Goal: Task Accomplishment & Management: Complete application form

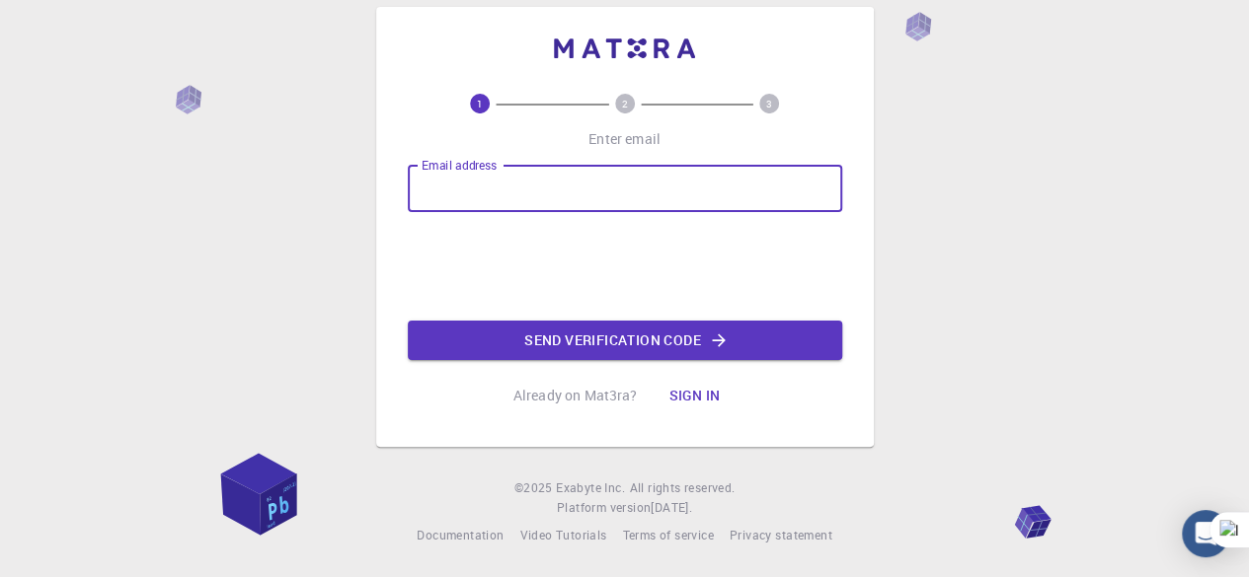
click at [576, 190] on input "Email address" at bounding box center [625, 188] width 434 height 47
type input "[EMAIL_ADDRESS][DOMAIN_NAME]"
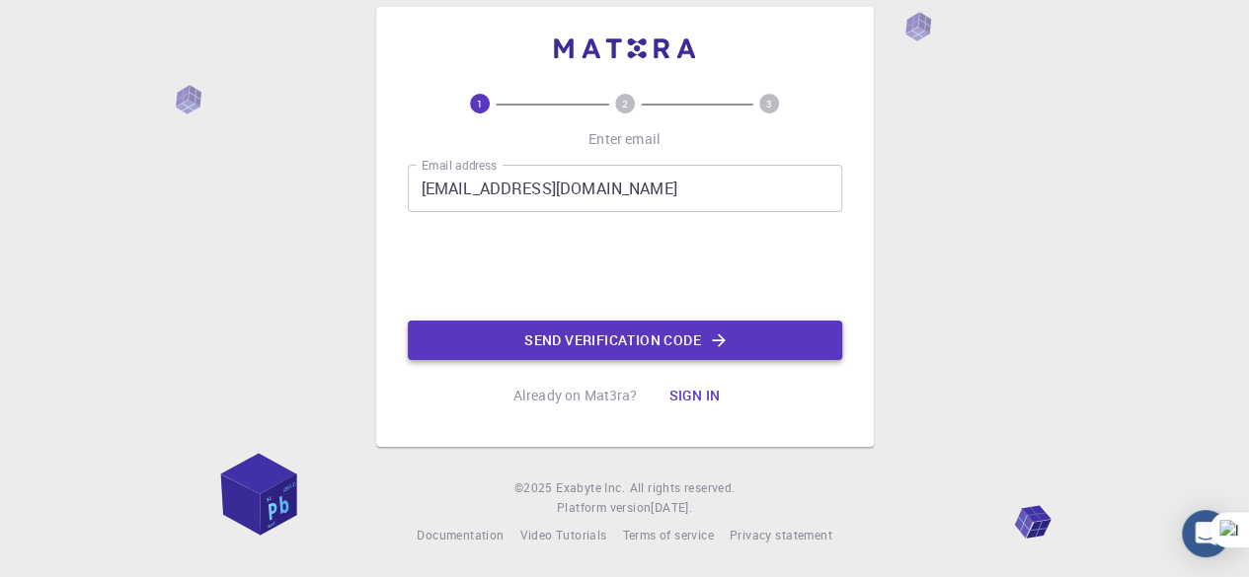
click at [637, 333] on button "Send verification code" at bounding box center [625, 340] width 434 height 39
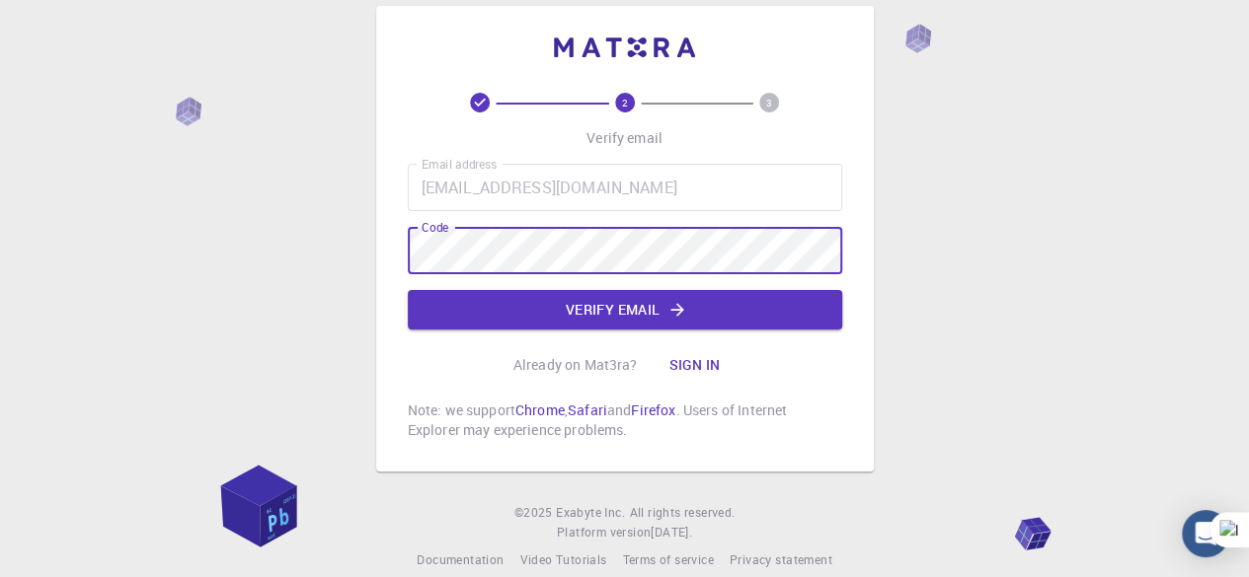
click at [584, 309] on button "Verify email" at bounding box center [625, 309] width 434 height 39
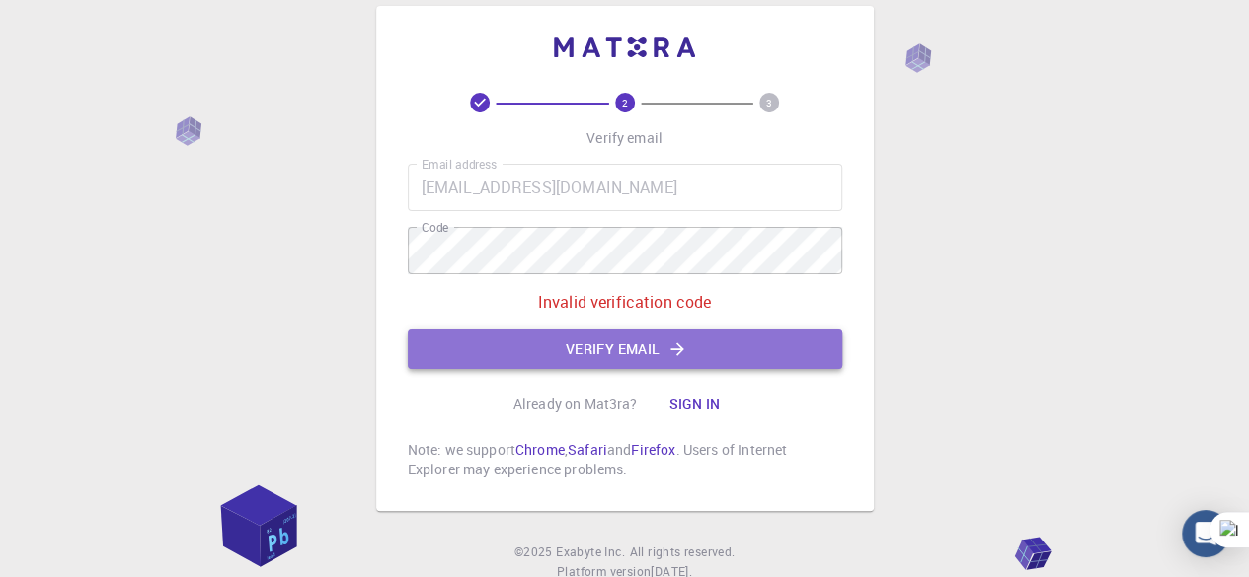
click at [677, 350] on icon "button" at bounding box center [677, 350] width 20 height 20
click at [677, 338] on button "Verify email" at bounding box center [625, 349] width 434 height 39
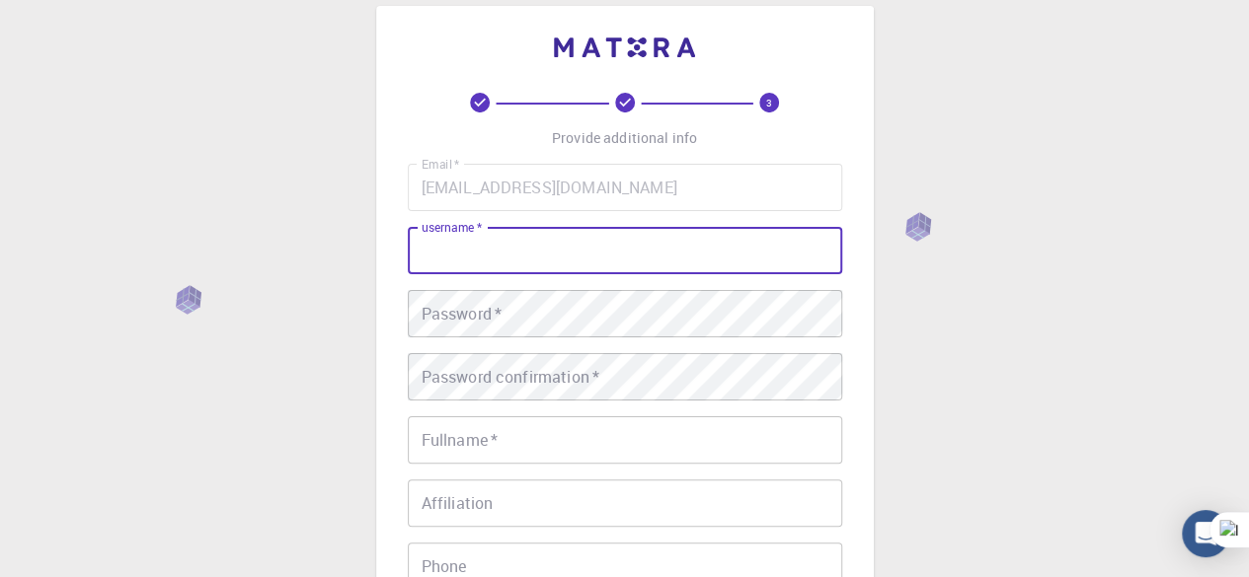
click at [672, 254] on input "username   *" at bounding box center [625, 250] width 434 height 47
type input "Xcal"
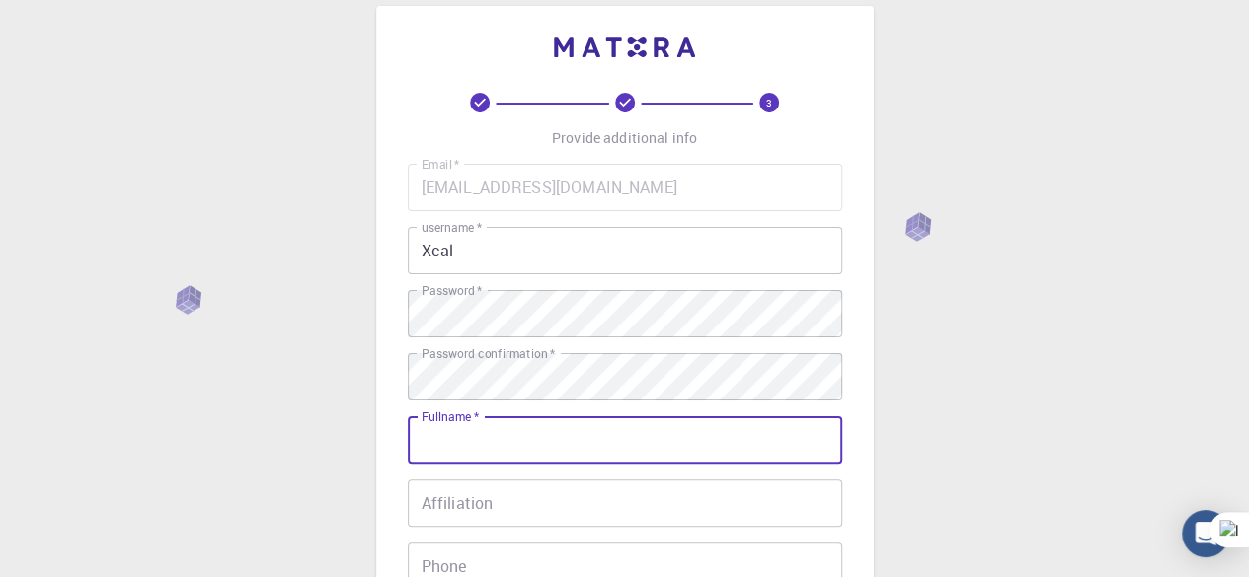
click at [606, 447] on input "Fullname   *" at bounding box center [625, 440] width 434 height 47
type input "[PERSON_NAME] [PERSON_NAME]"
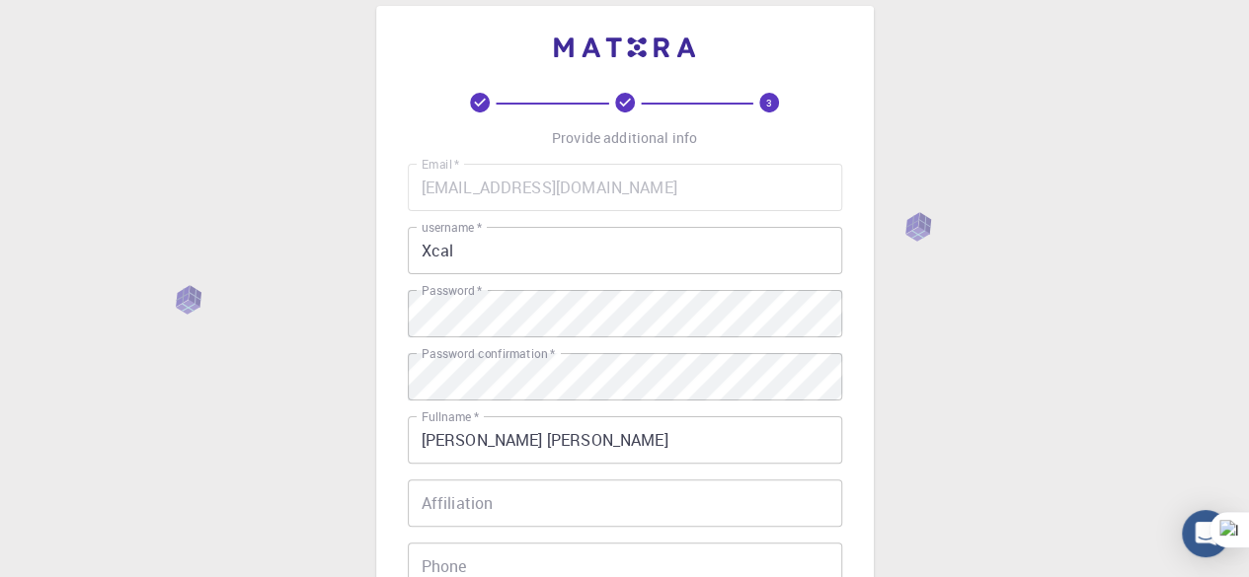
click at [997, 410] on div "3 Provide additional info Email   * [EMAIL_ADDRESS][DOMAIN_NAME] Email   * user…" at bounding box center [624, 476] width 1249 height 1005
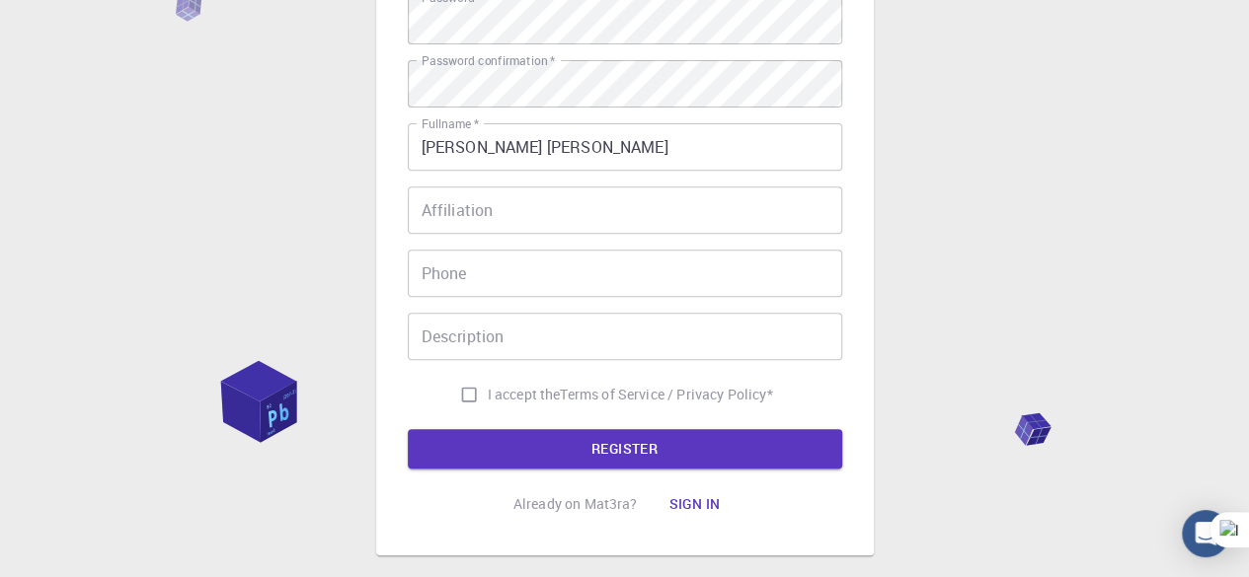
scroll to position [322, 0]
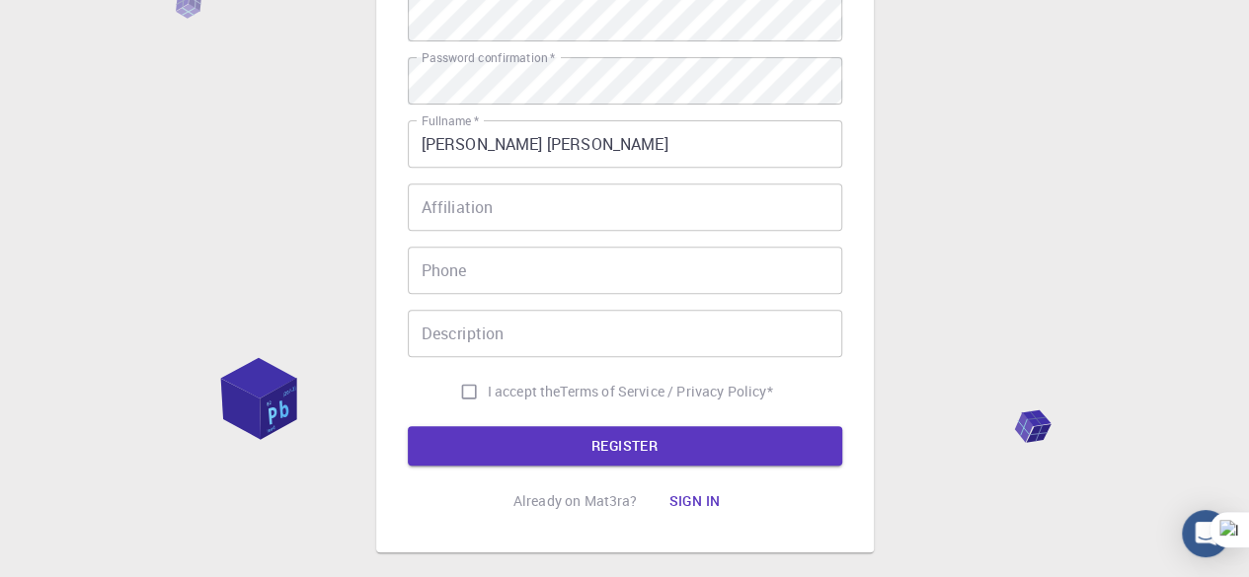
click at [578, 210] on input "Affiliation" at bounding box center [625, 207] width 434 height 47
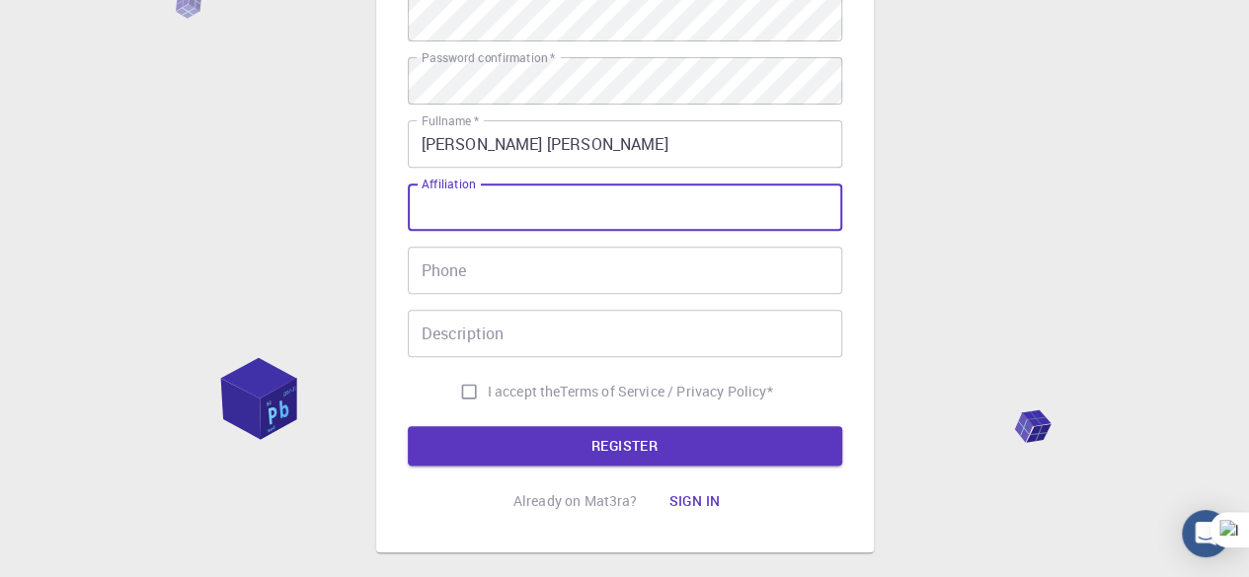
click at [578, 210] on input "Affiliation" at bounding box center [625, 207] width 434 height 47
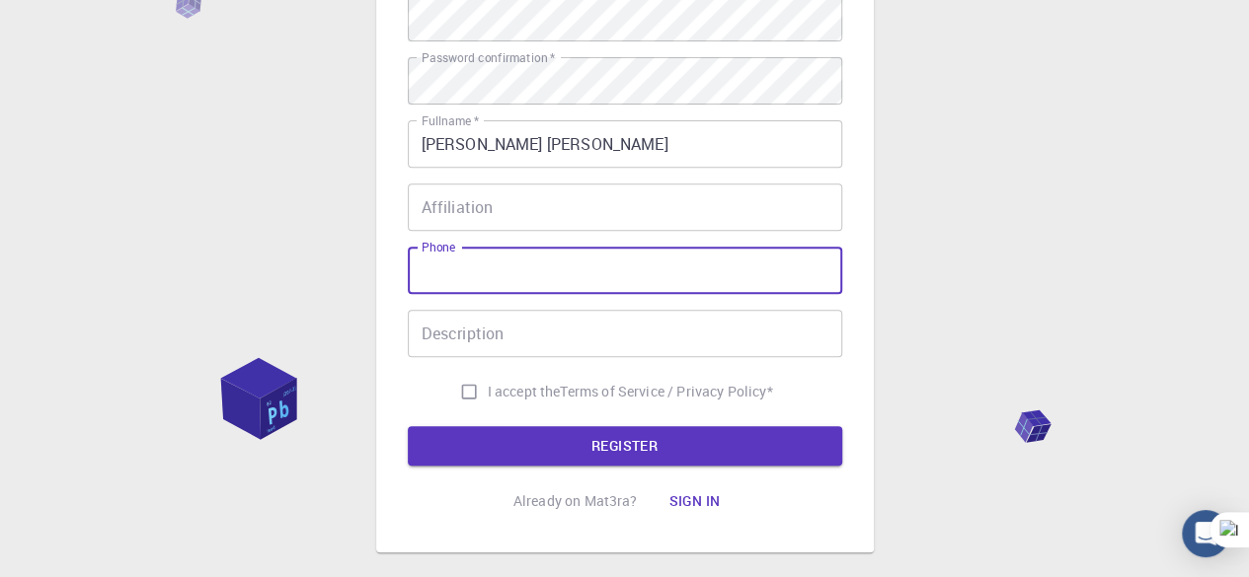
click at [570, 267] on input "Phone" at bounding box center [625, 270] width 434 height 47
type input "08030400759"
click at [450, 387] on input "I accept the Terms of Service / Privacy Policy *" at bounding box center [469, 392] width 38 height 38
checkbox input "true"
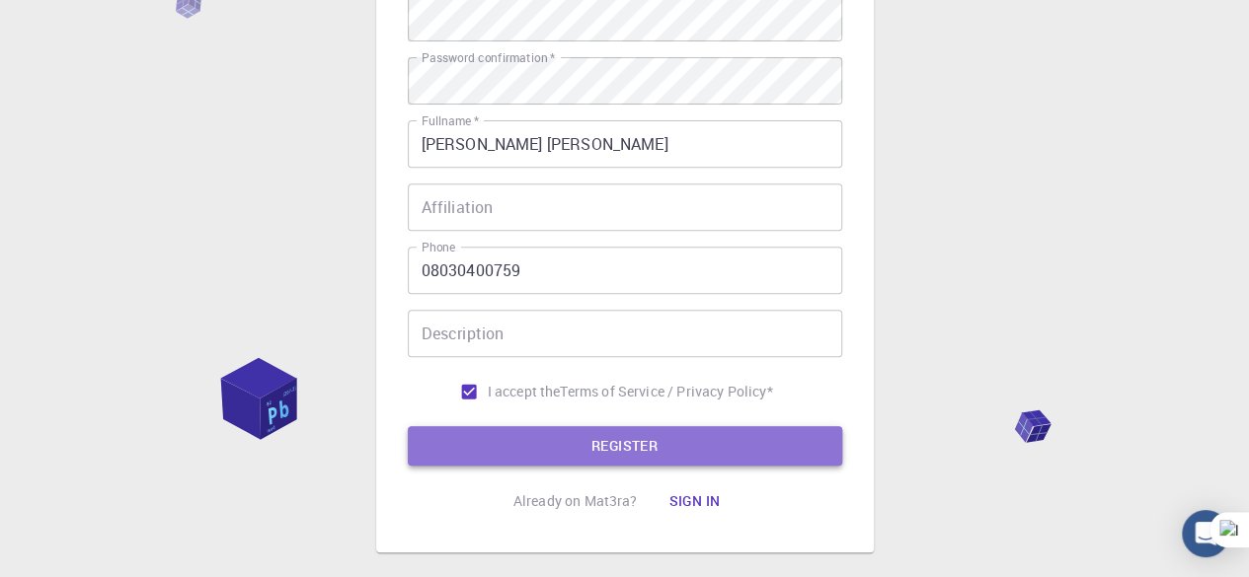
click at [570, 437] on button "REGISTER" at bounding box center [625, 445] width 434 height 39
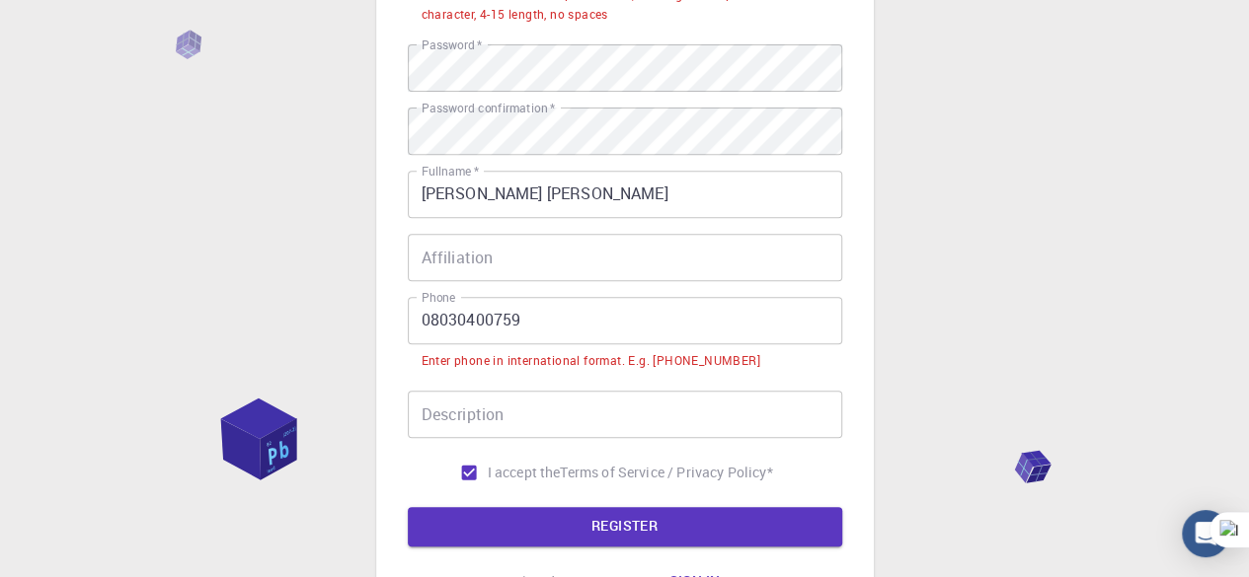
scroll to position [372, 0]
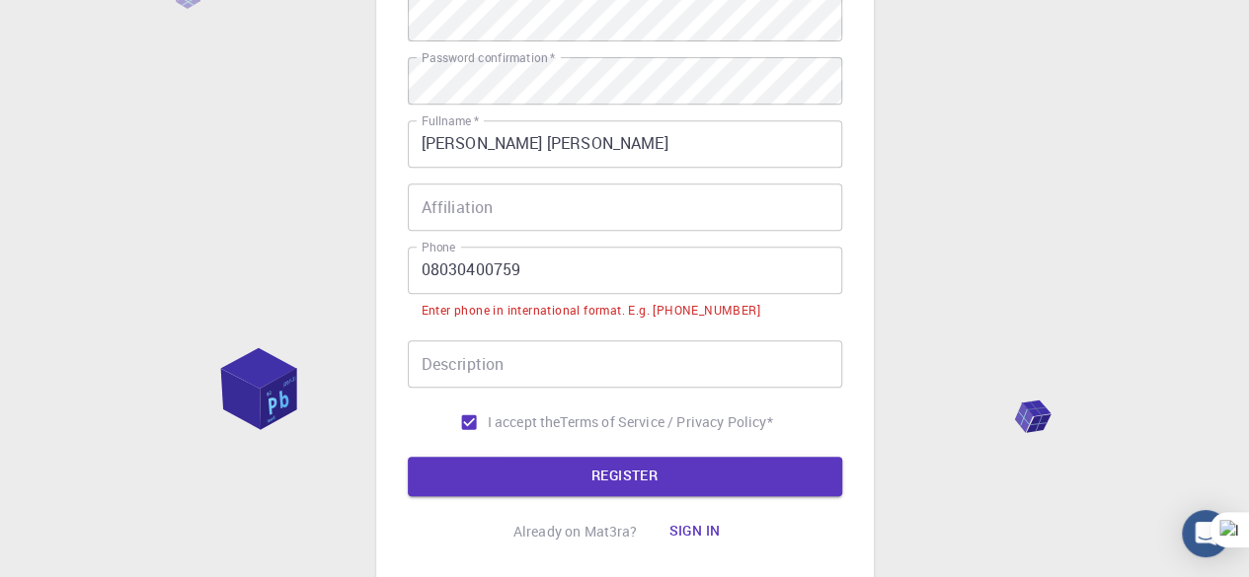
click at [426, 271] on input "08030400759" at bounding box center [625, 270] width 434 height 47
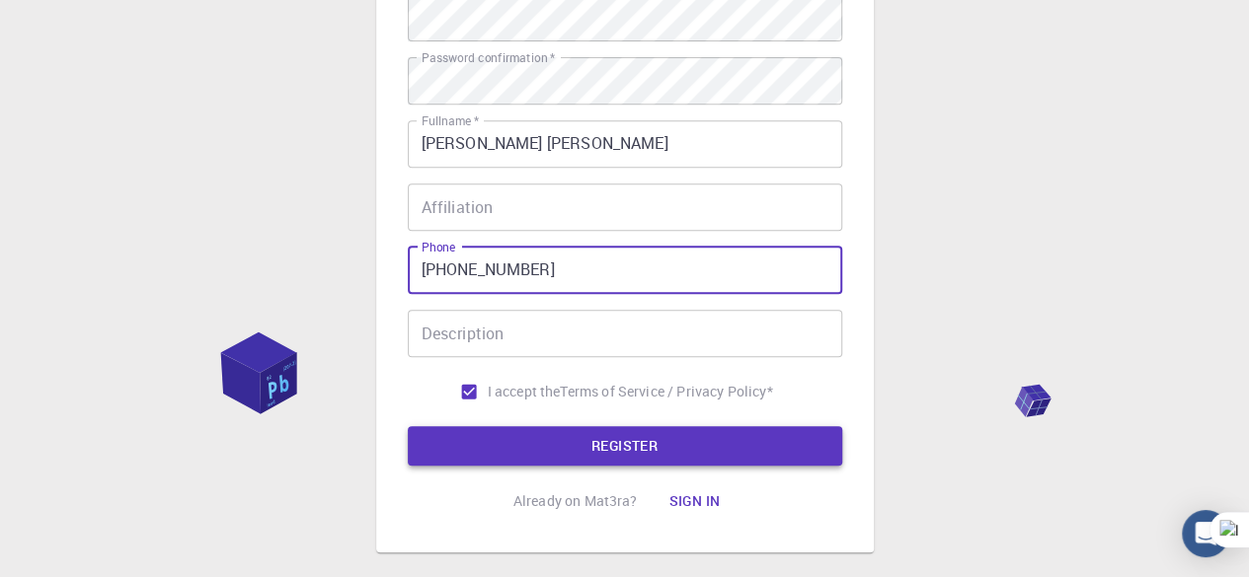
type input "[PHONE_NUMBER]"
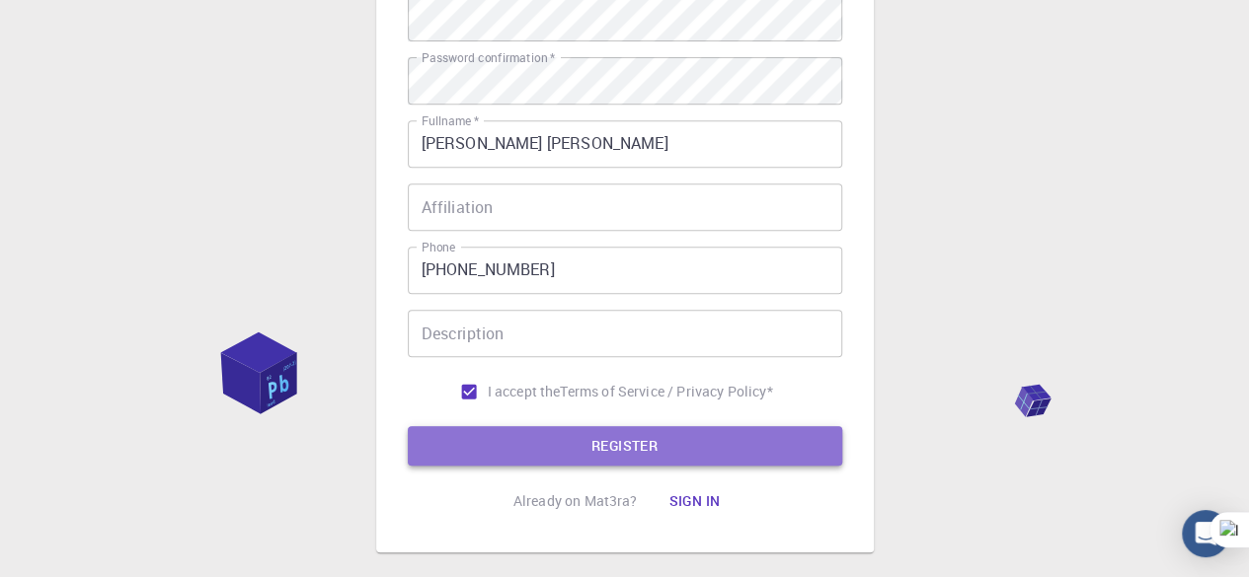
click at [516, 437] on button "REGISTER" at bounding box center [625, 445] width 434 height 39
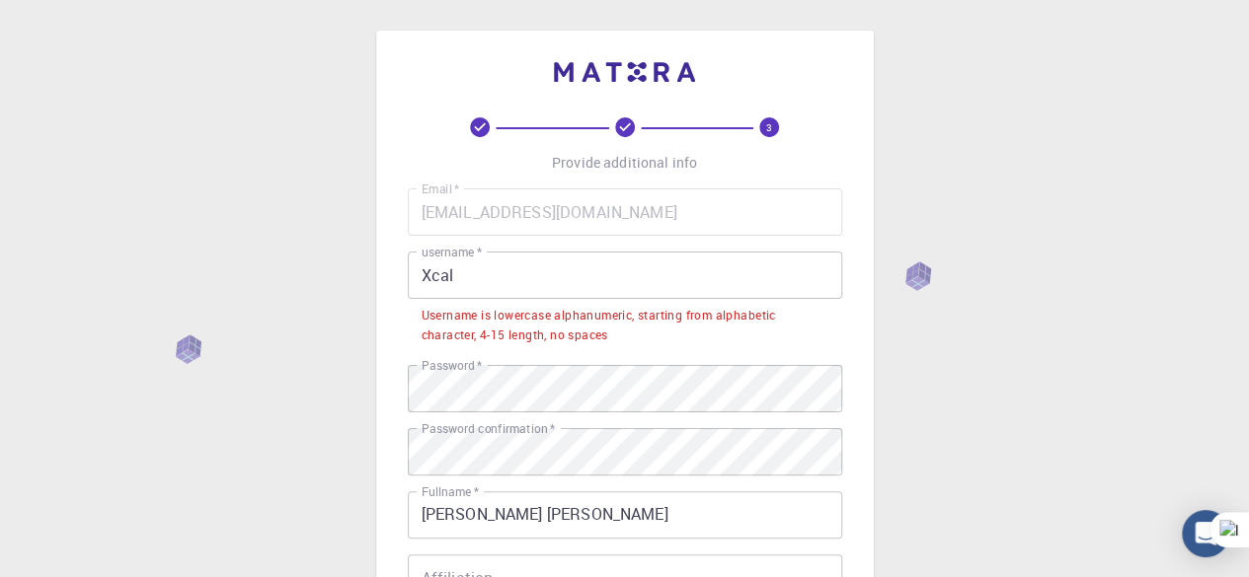
scroll to position [0, 0]
click at [433, 278] on input "Xcal" at bounding box center [625, 276] width 434 height 47
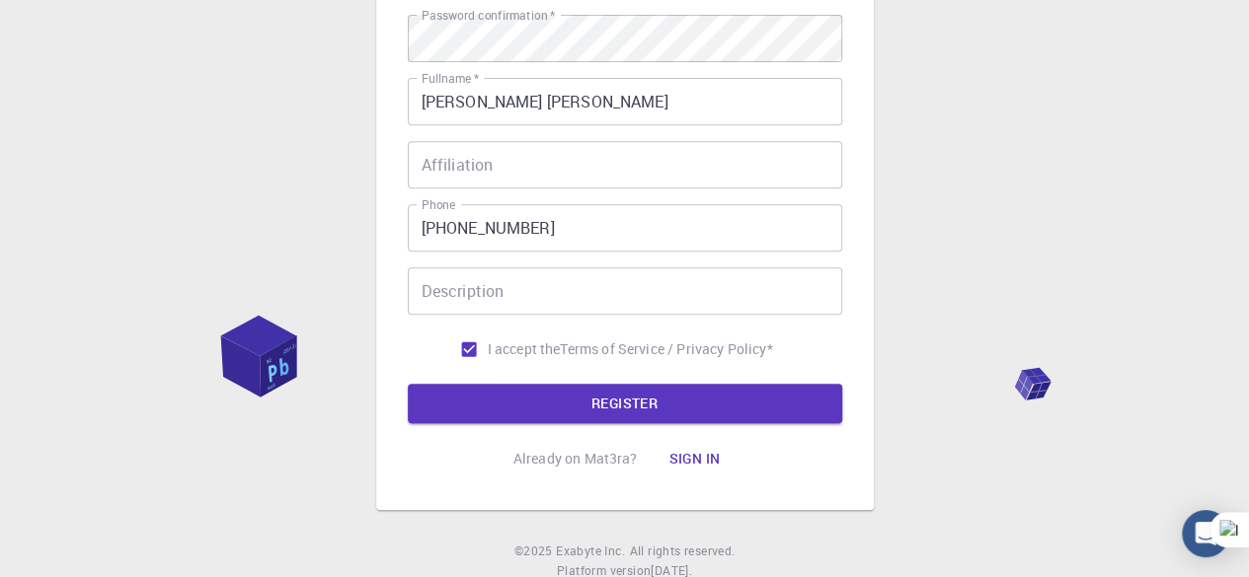
scroll to position [428, 0]
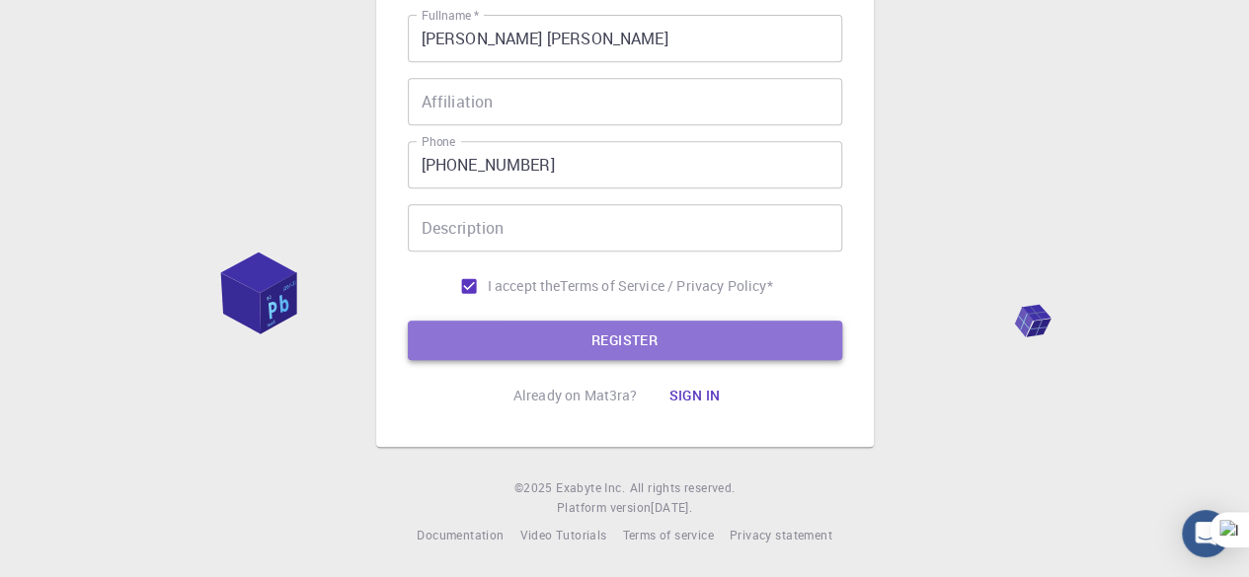
click at [514, 345] on button "REGISTER" at bounding box center [625, 340] width 434 height 39
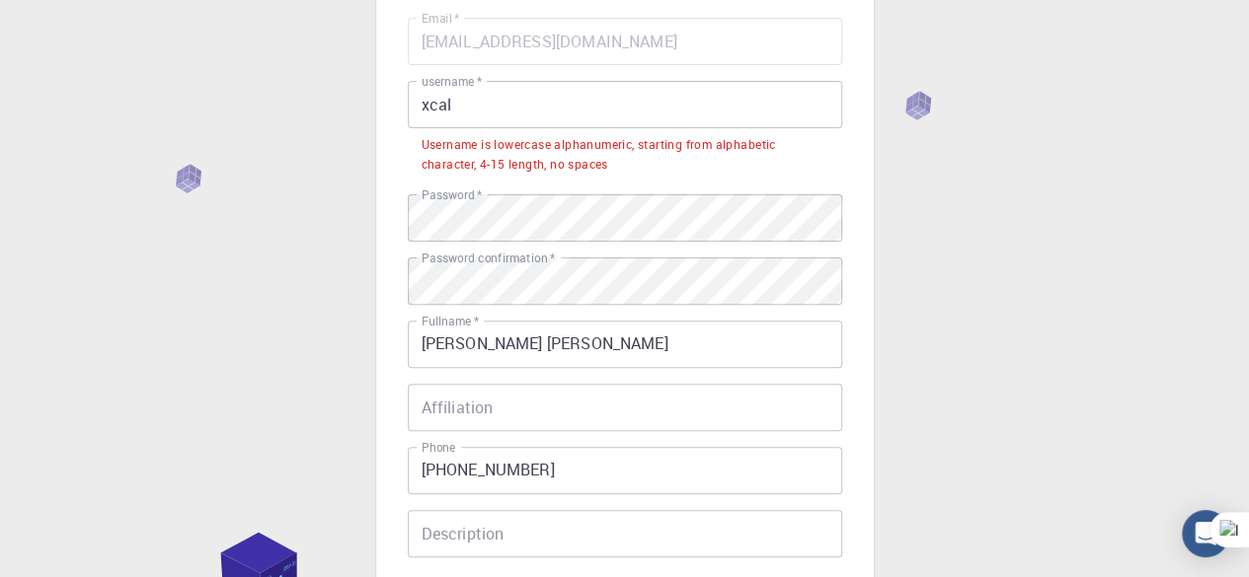
scroll to position [0, 0]
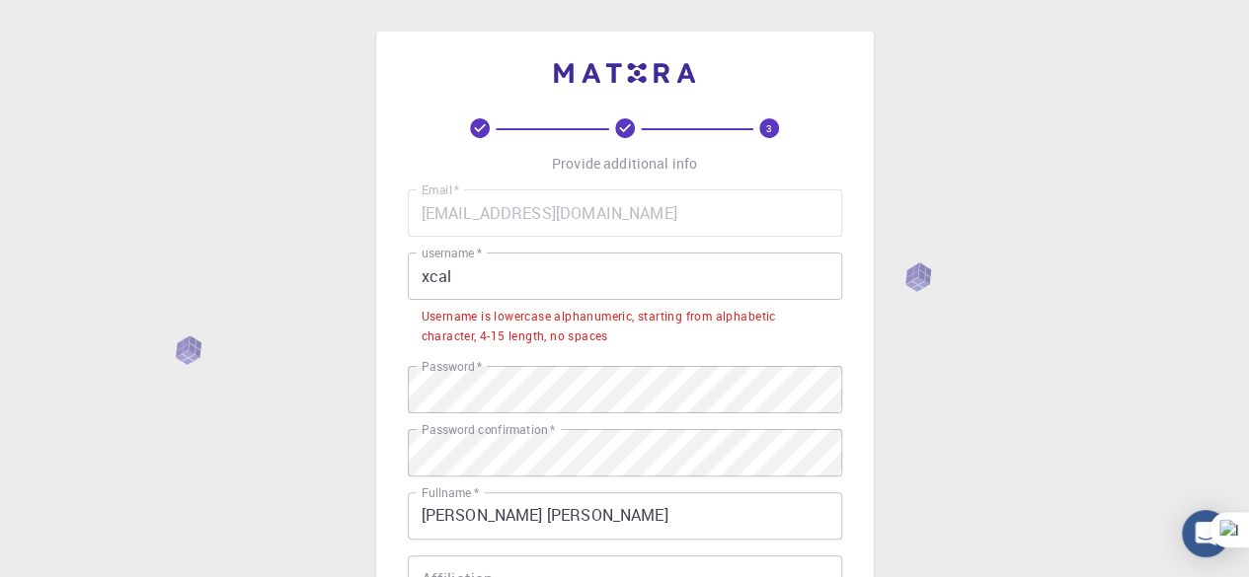
click at [468, 275] on input "xcal" at bounding box center [625, 276] width 434 height 47
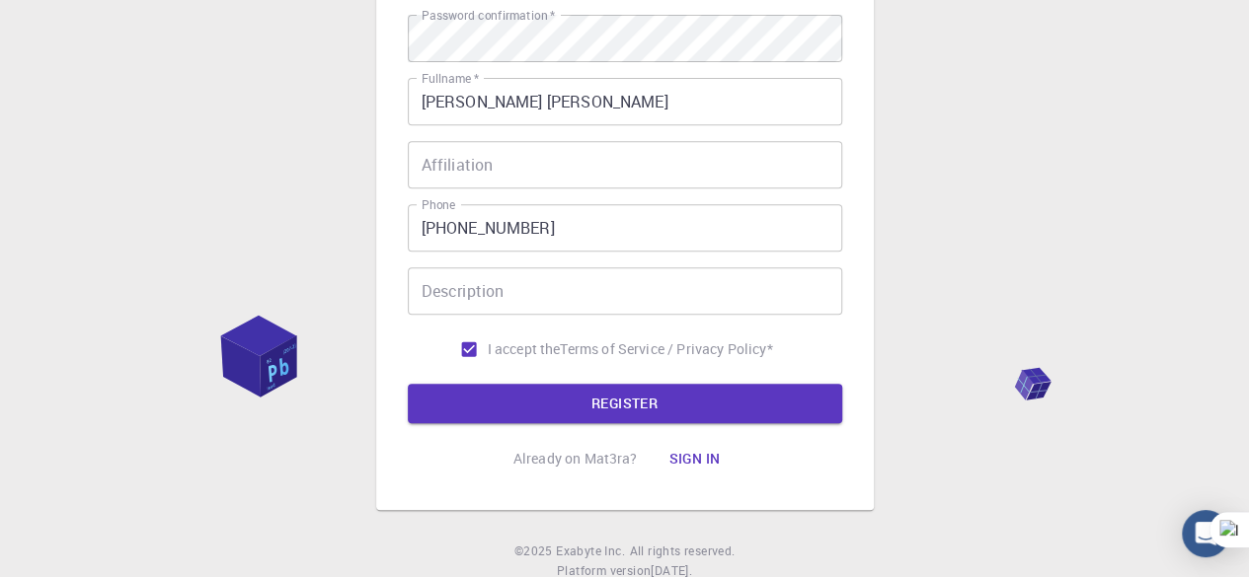
scroll to position [428, 0]
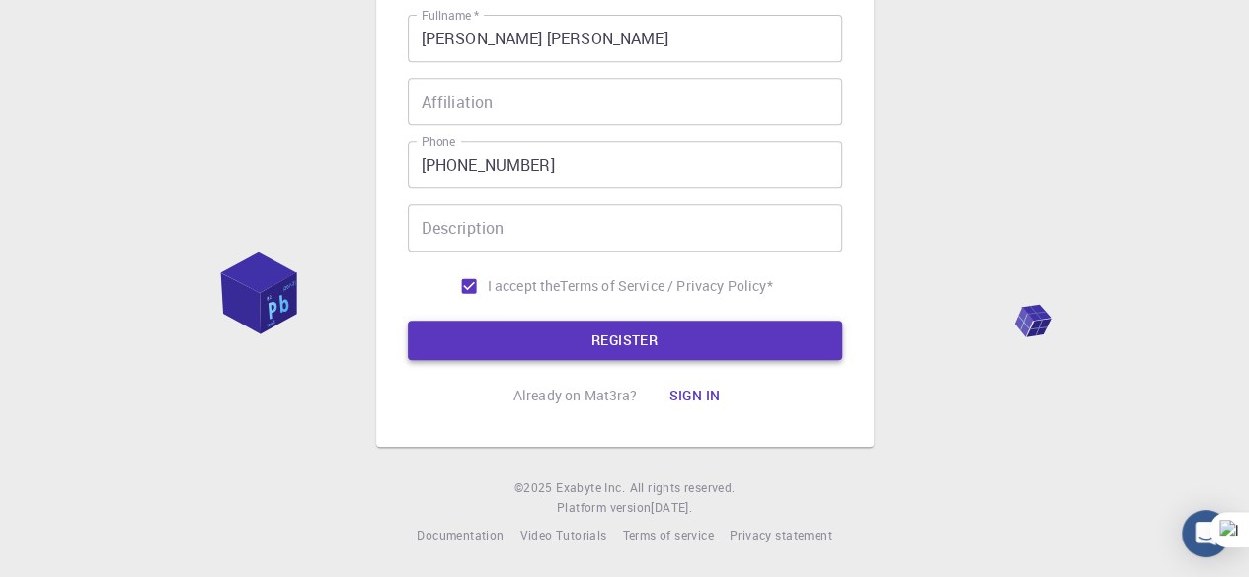
type input "xcal1"
click at [497, 332] on button "REGISTER" at bounding box center [625, 340] width 434 height 39
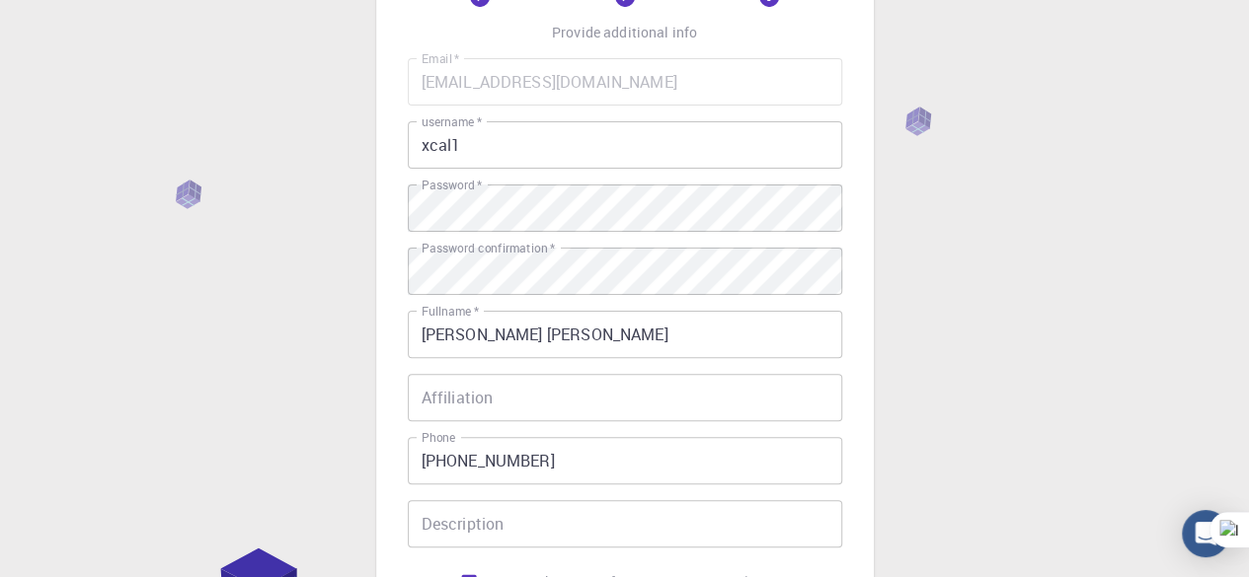
scroll to position [34, 0]
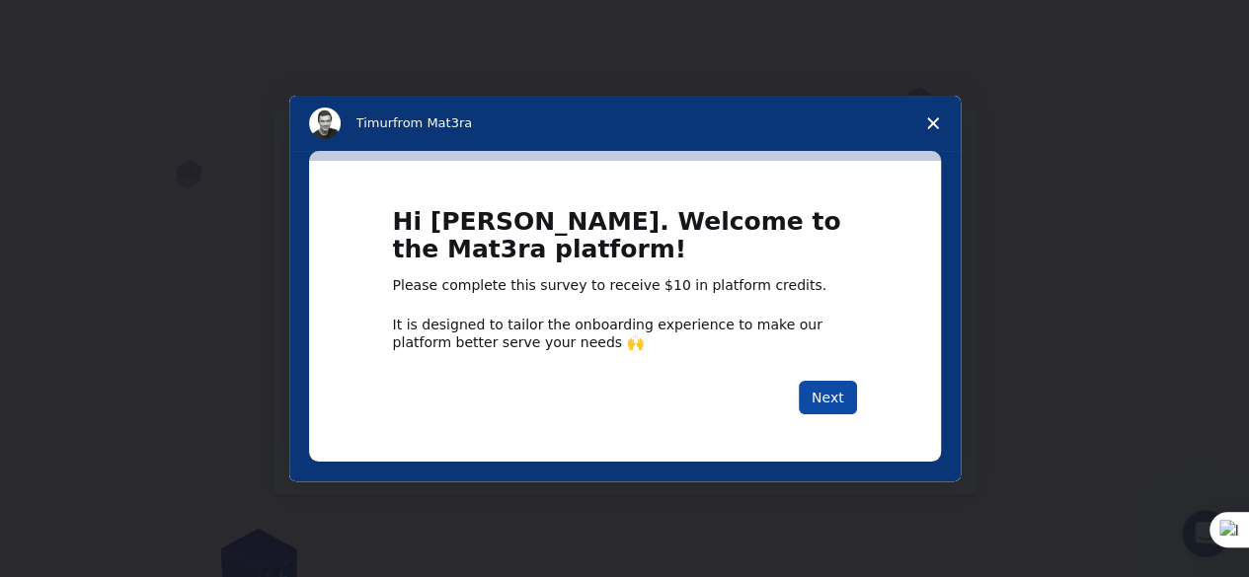
click at [833, 392] on button "Next" at bounding box center [827, 398] width 58 height 34
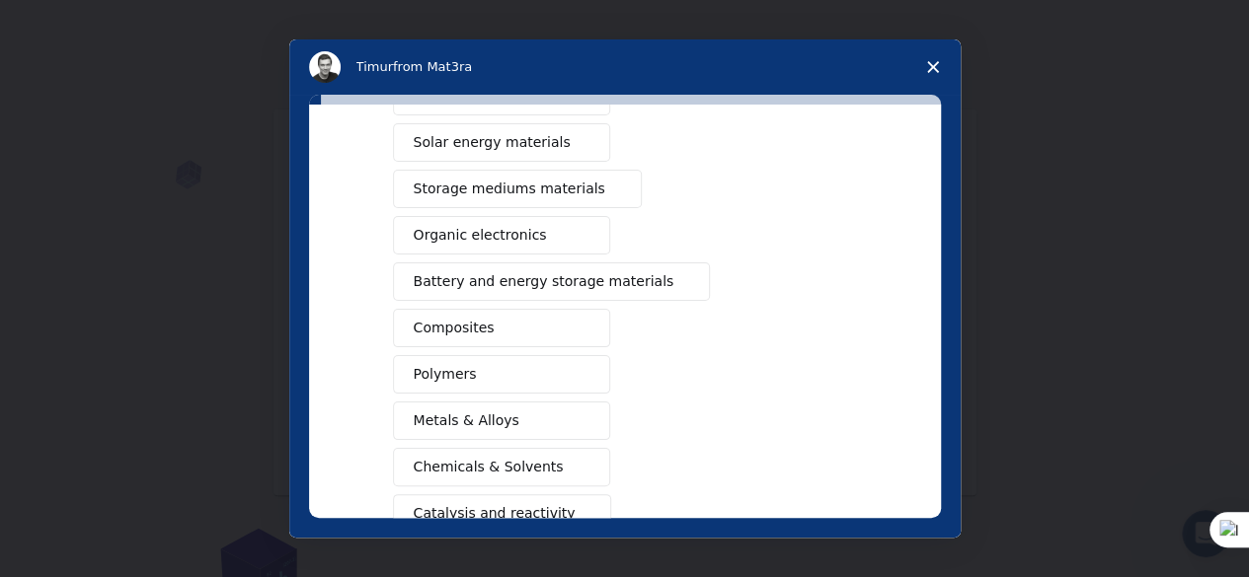
scroll to position [197, 0]
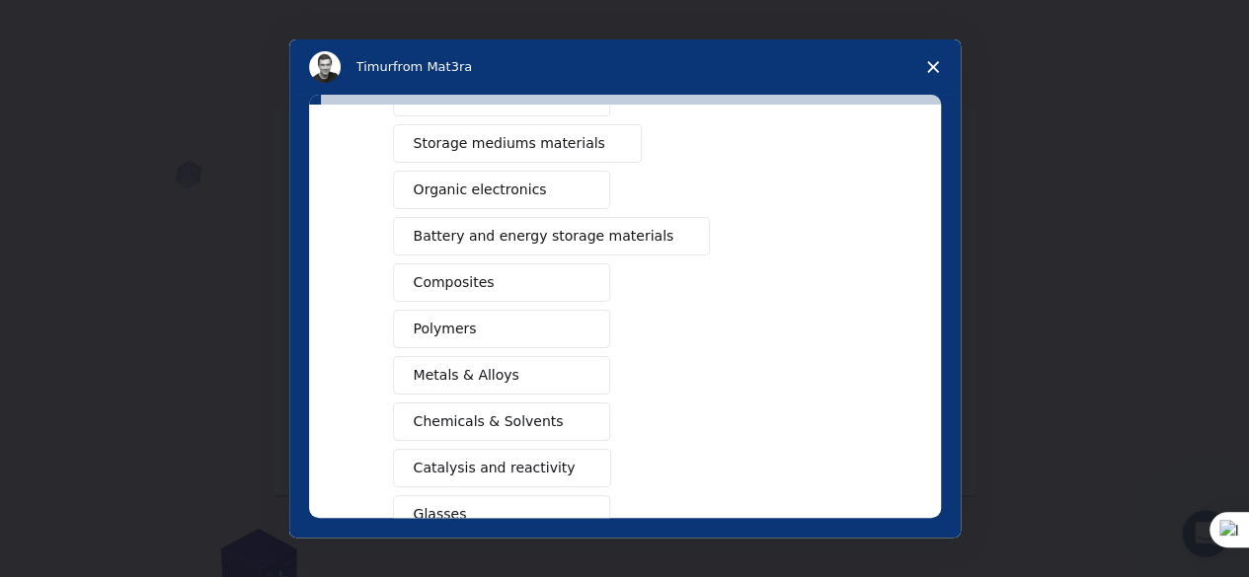
click at [533, 265] on button "Composites" at bounding box center [501, 283] width 217 height 38
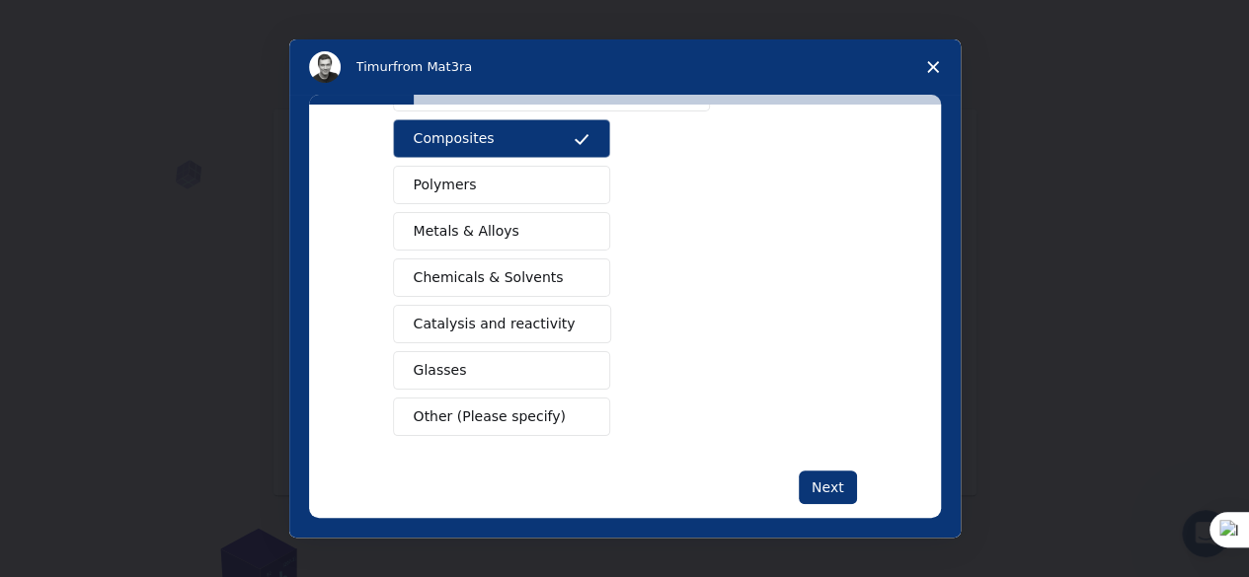
scroll to position [367, 0]
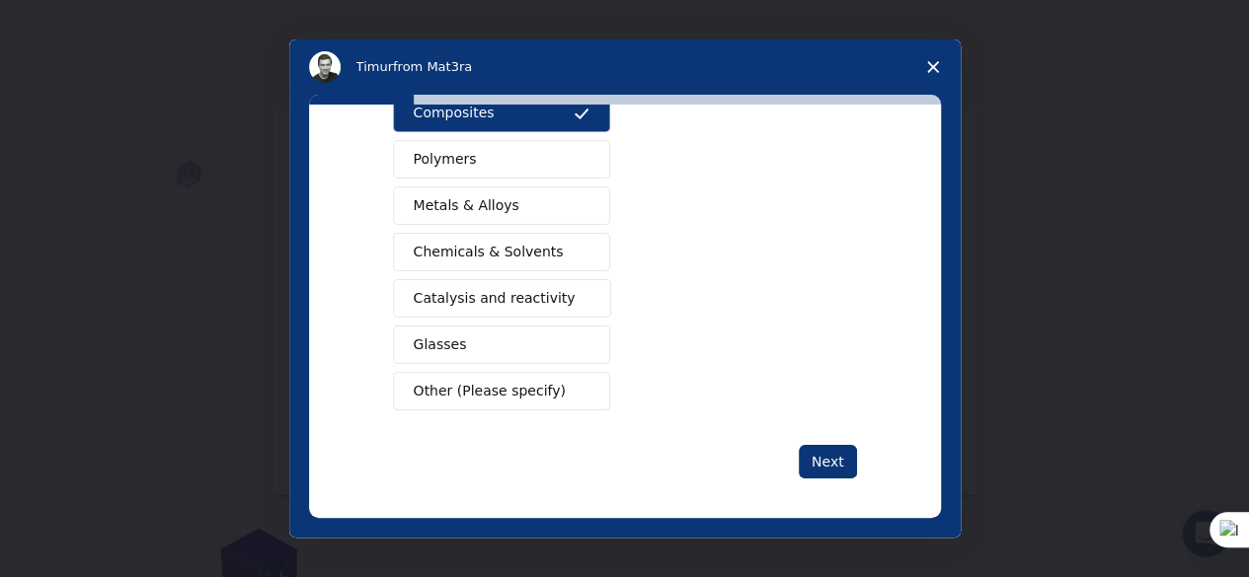
click at [536, 242] on span "Chemicals & Solvents" at bounding box center [489, 252] width 150 height 21
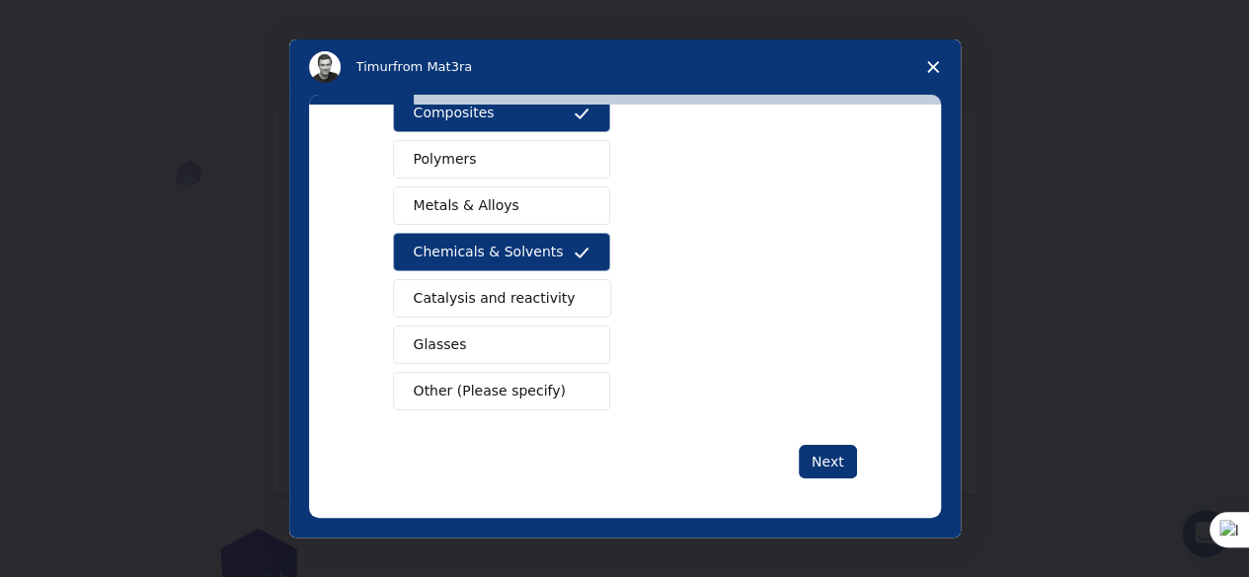
click at [524, 293] on span "Catalysis and reactivity" at bounding box center [495, 298] width 162 height 21
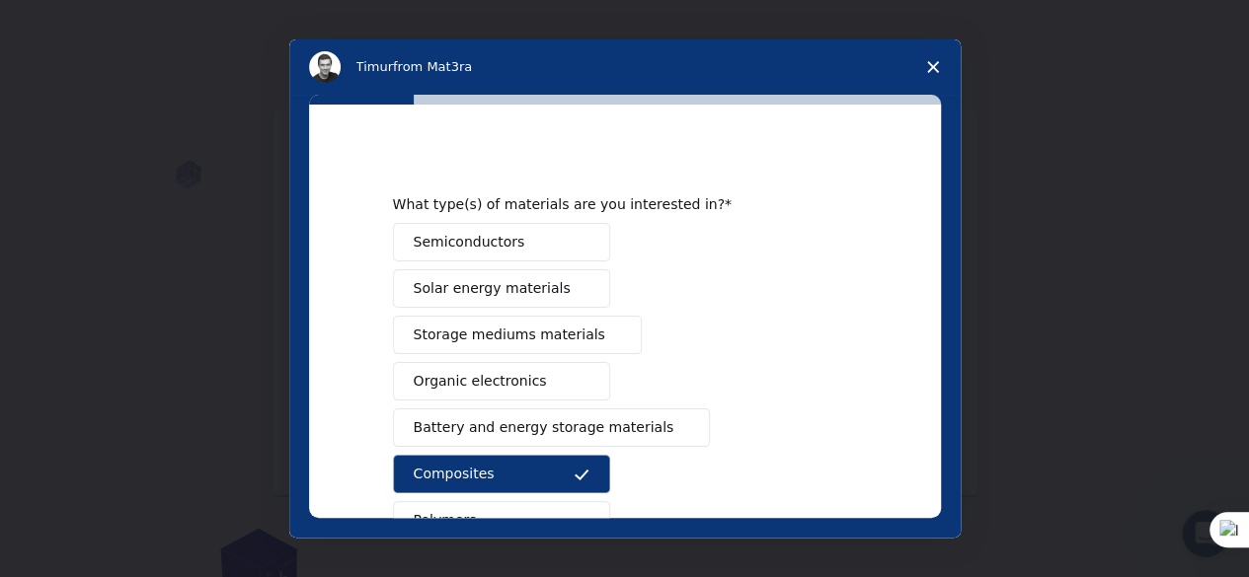
scroll to position [0, 0]
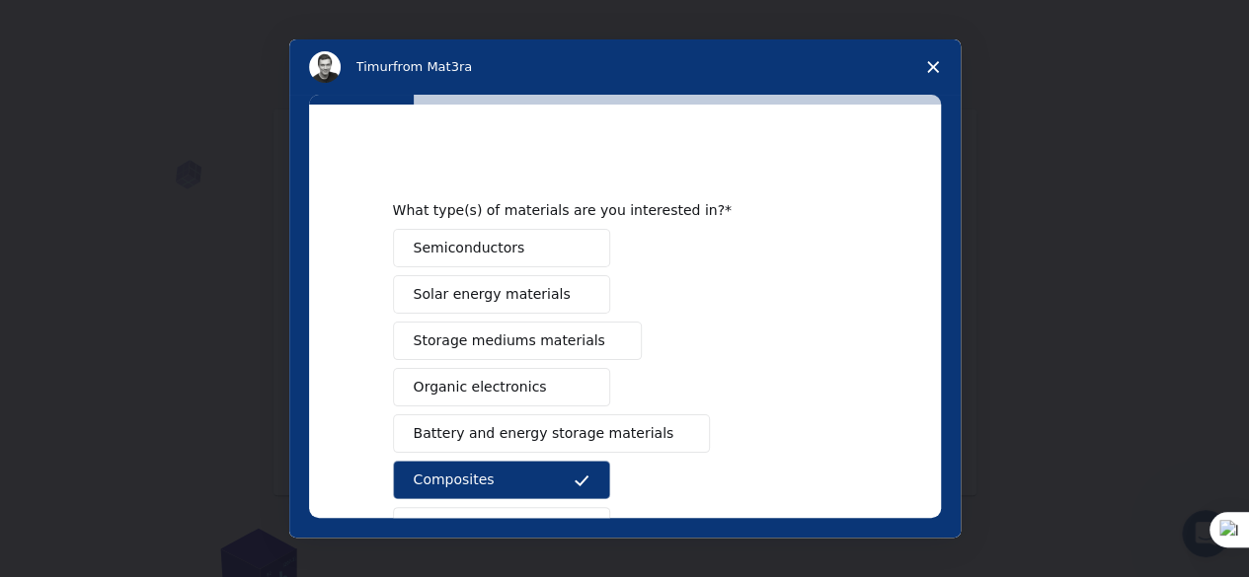
click at [509, 288] on span "Solar energy materials" at bounding box center [492, 294] width 157 height 21
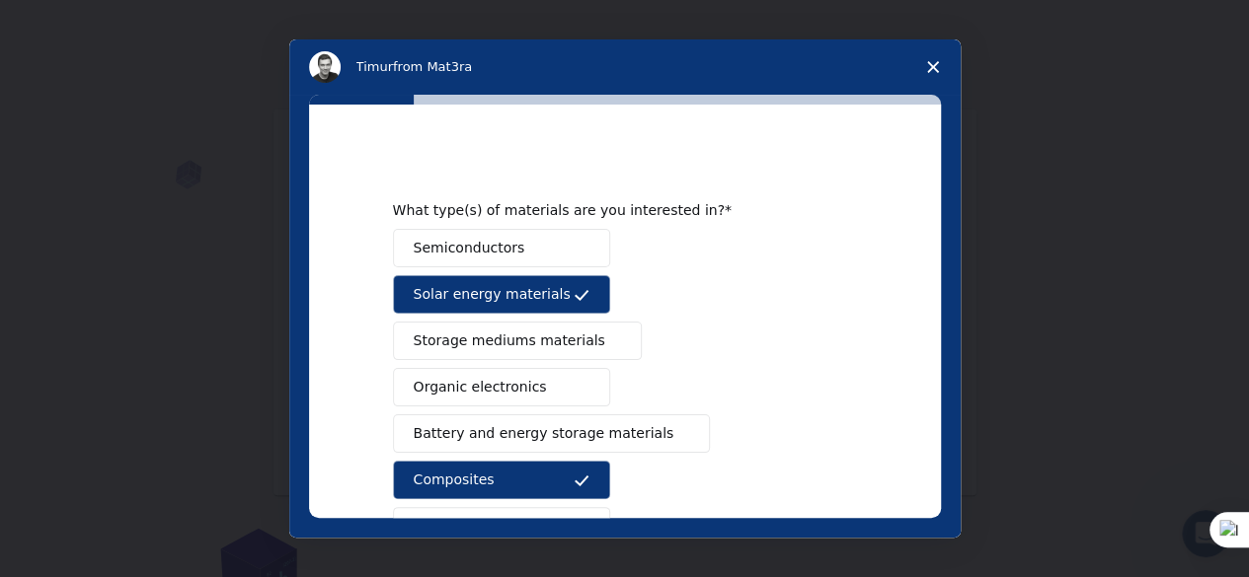
click at [519, 341] on span "Storage mediums materials" at bounding box center [509, 341] width 191 height 21
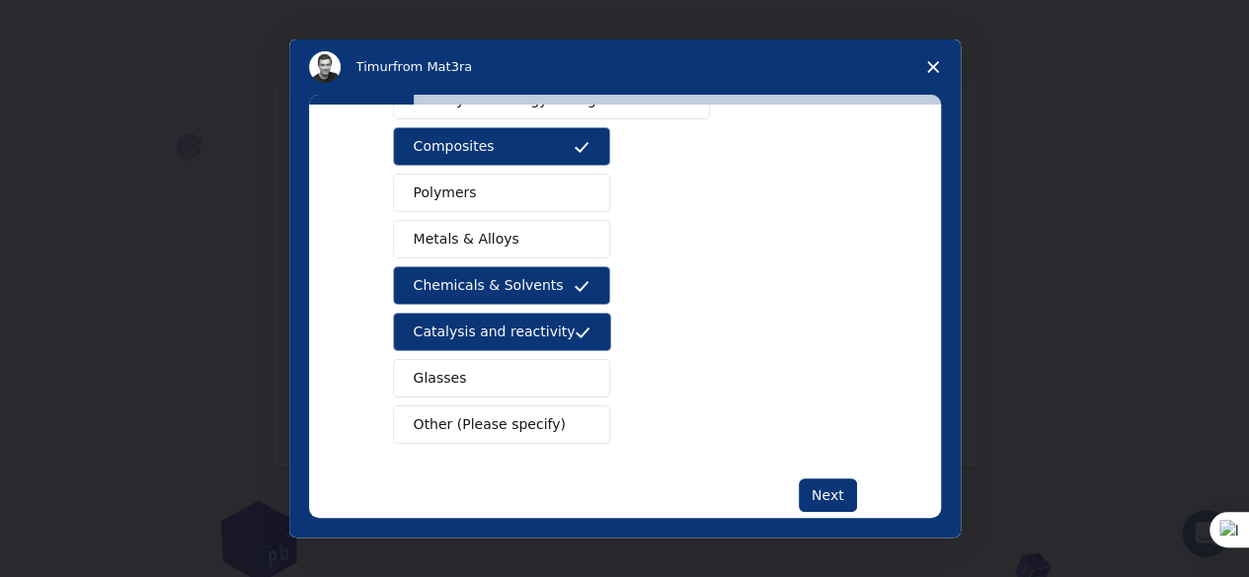
scroll to position [367, 0]
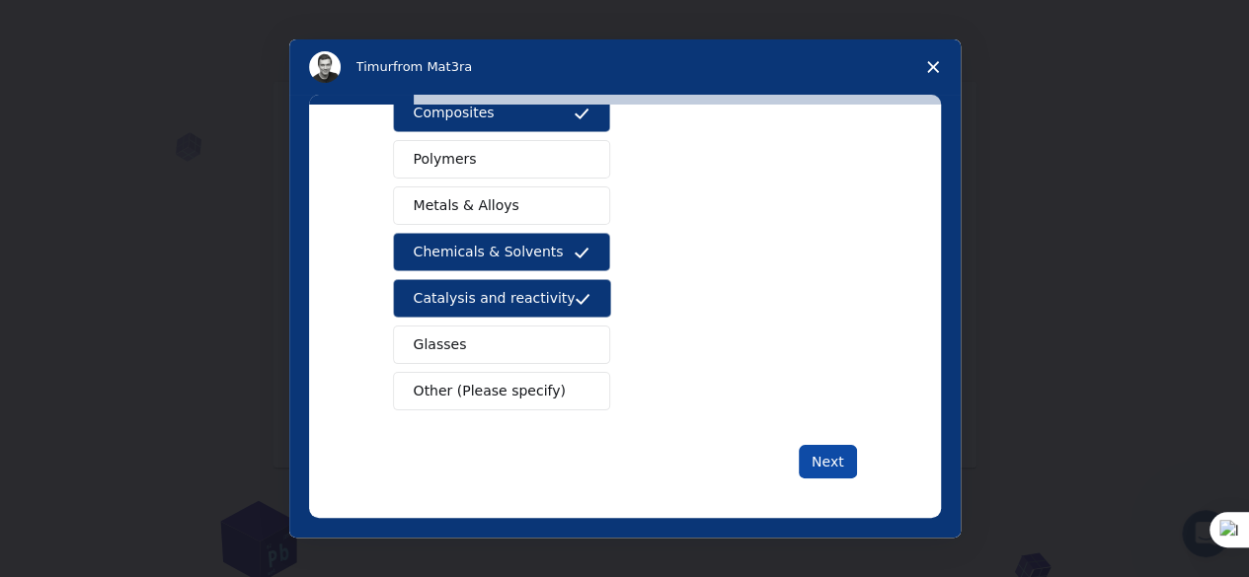
click at [822, 447] on button "Next" at bounding box center [827, 462] width 58 height 34
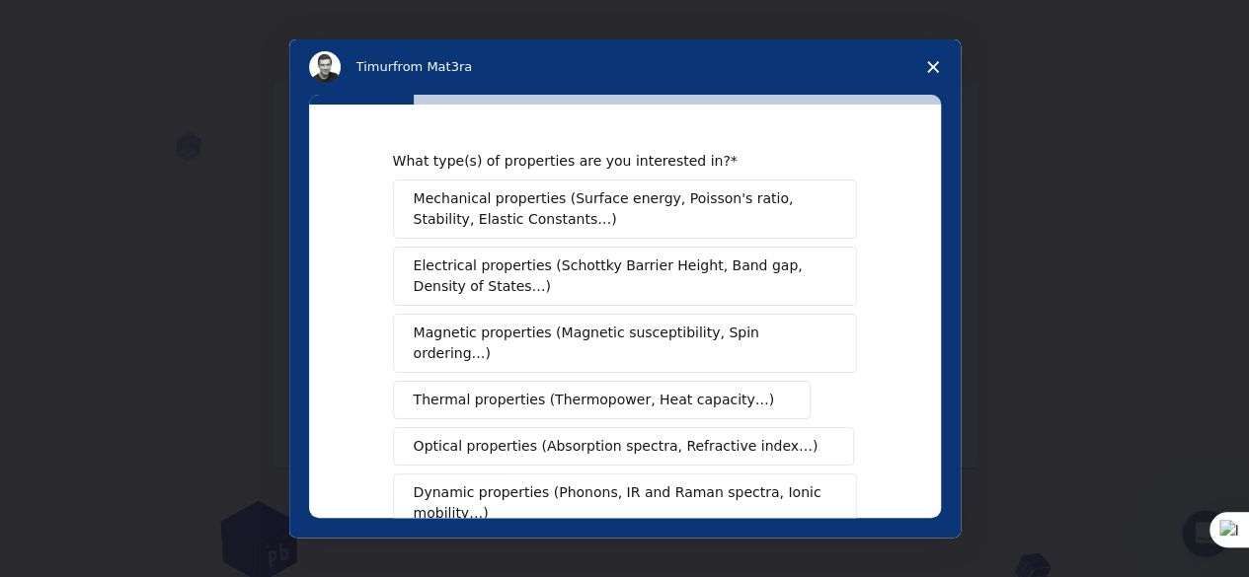
click at [779, 229] on span "Mechanical properties (Surface energy, Poisson's ratio, Stability, Elastic Cons…" at bounding box center [620, 209] width 412 height 41
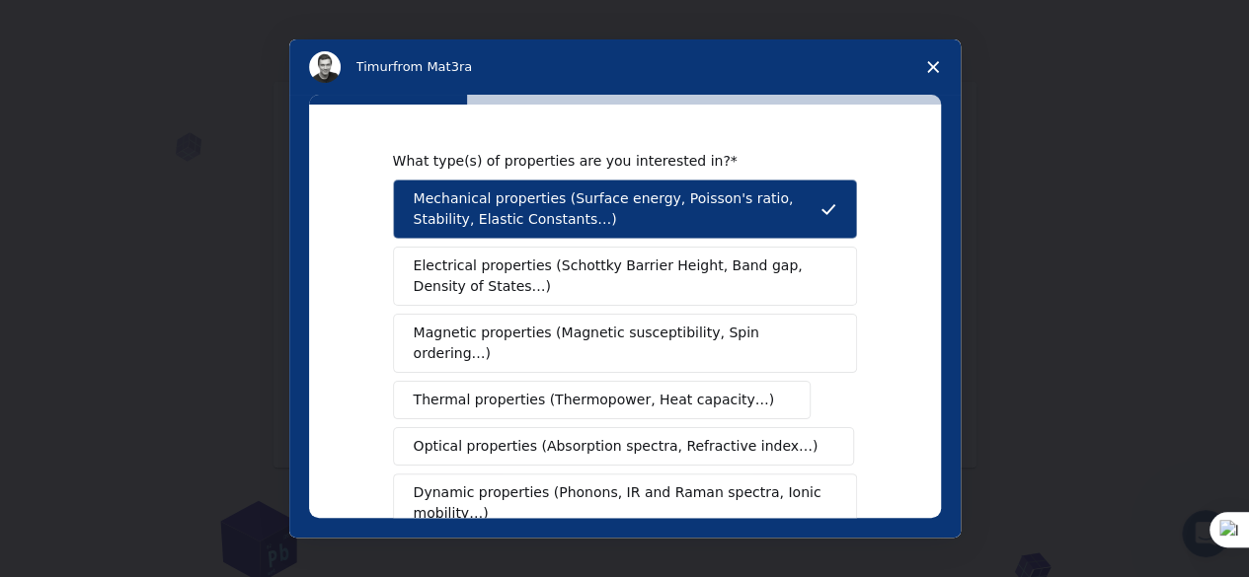
scroll to position [99, 0]
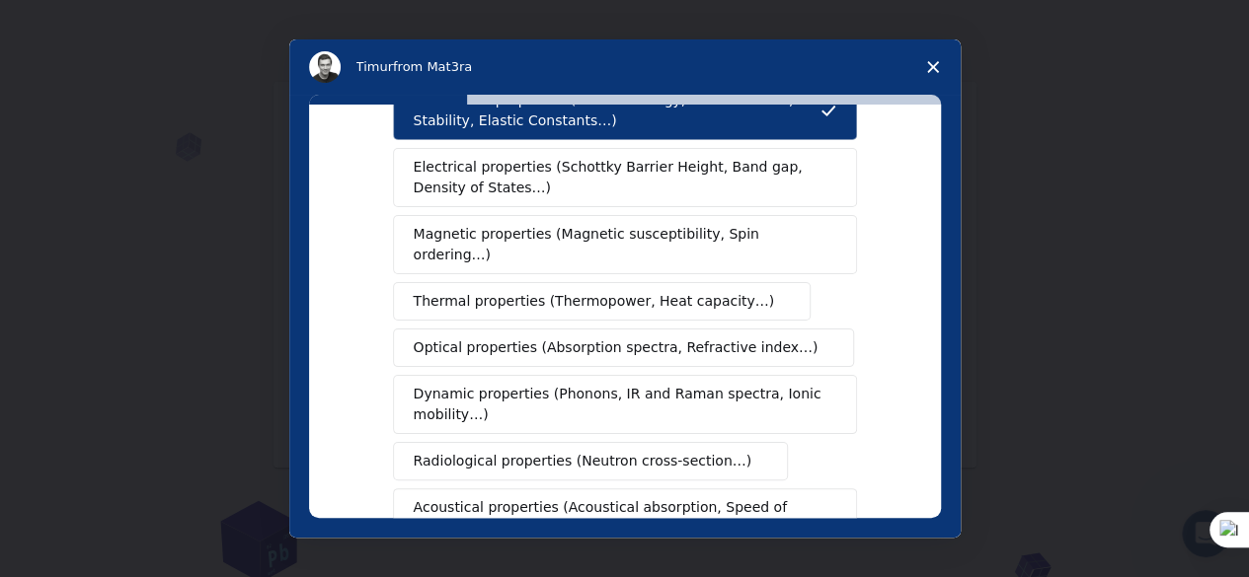
click at [736, 282] on button "Thermal properties (Thermopower, Heat capacity…)" at bounding box center [602, 301] width 418 height 38
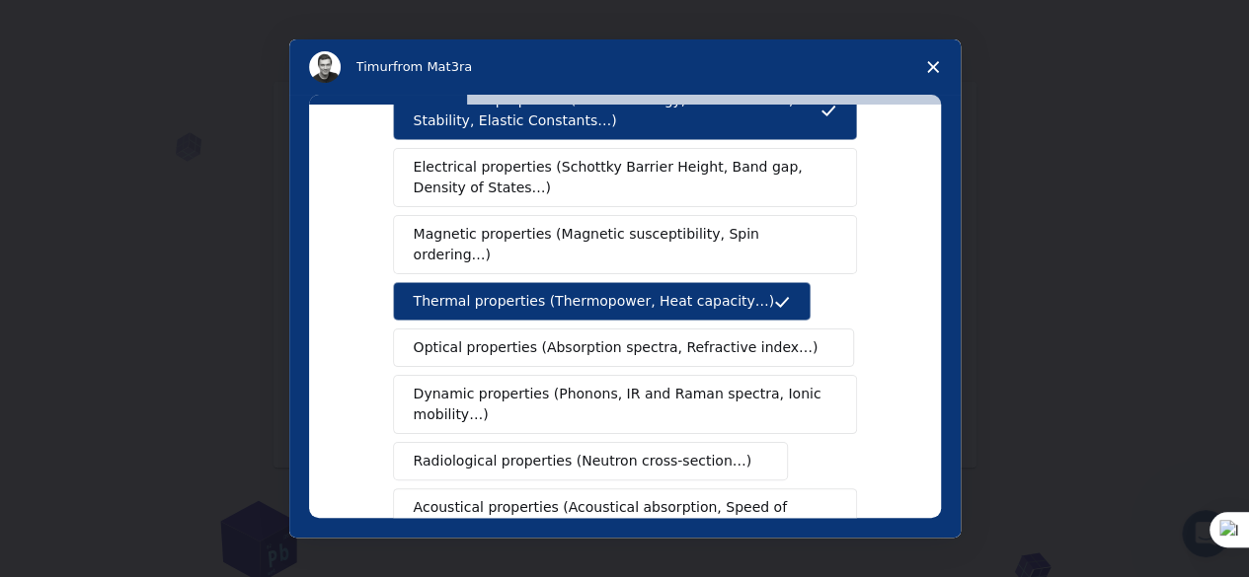
click at [709, 169] on span "Electrical properties (Schottky Barrier Height, Band gap, Density of States…)" at bounding box center [619, 177] width 411 height 41
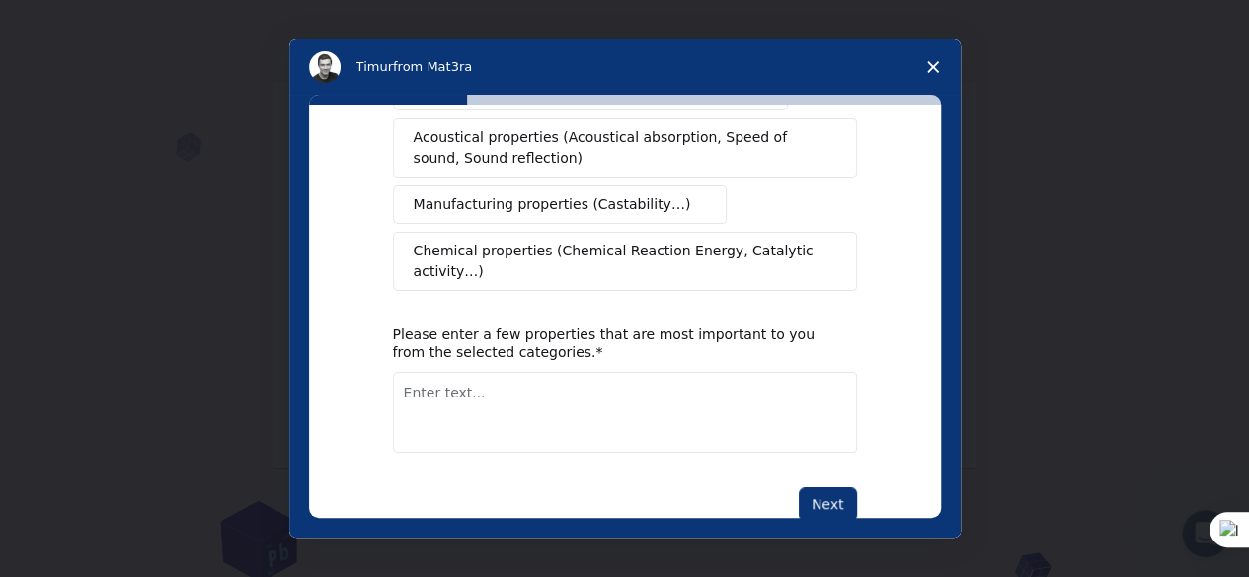
scroll to position [470, 0]
click at [697, 240] on span "Chemical properties (Chemical Reaction Energy, Catalytic activity…)" at bounding box center [618, 260] width 409 height 41
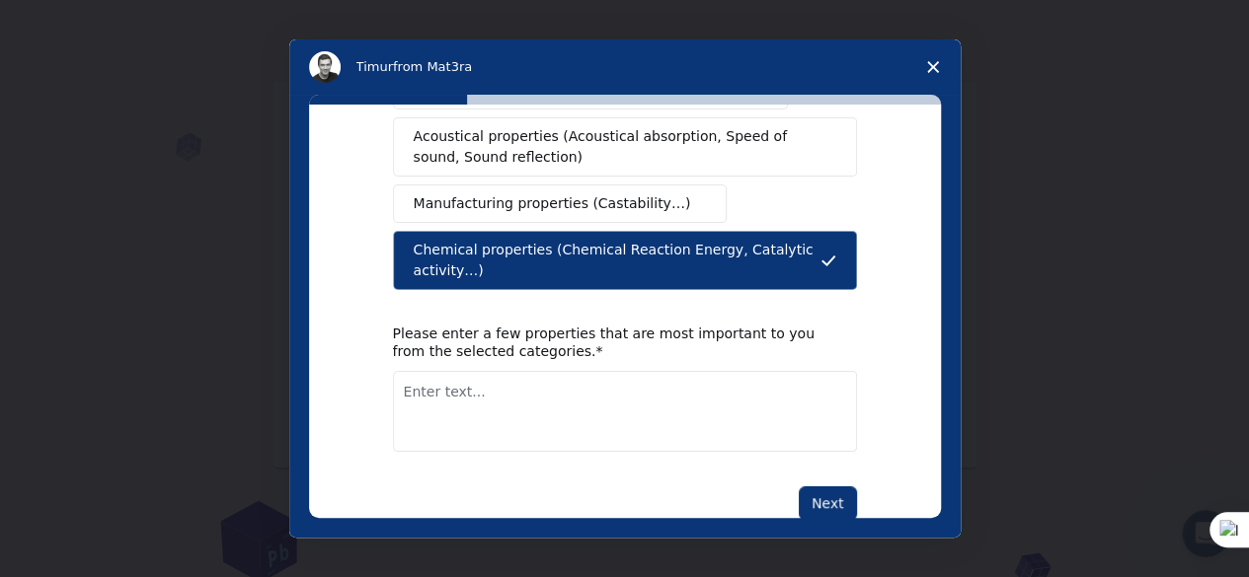
click at [629, 193] on span "Manufacturing properties (Castability…)" at bounding box center [552, 203] width 277 height 21
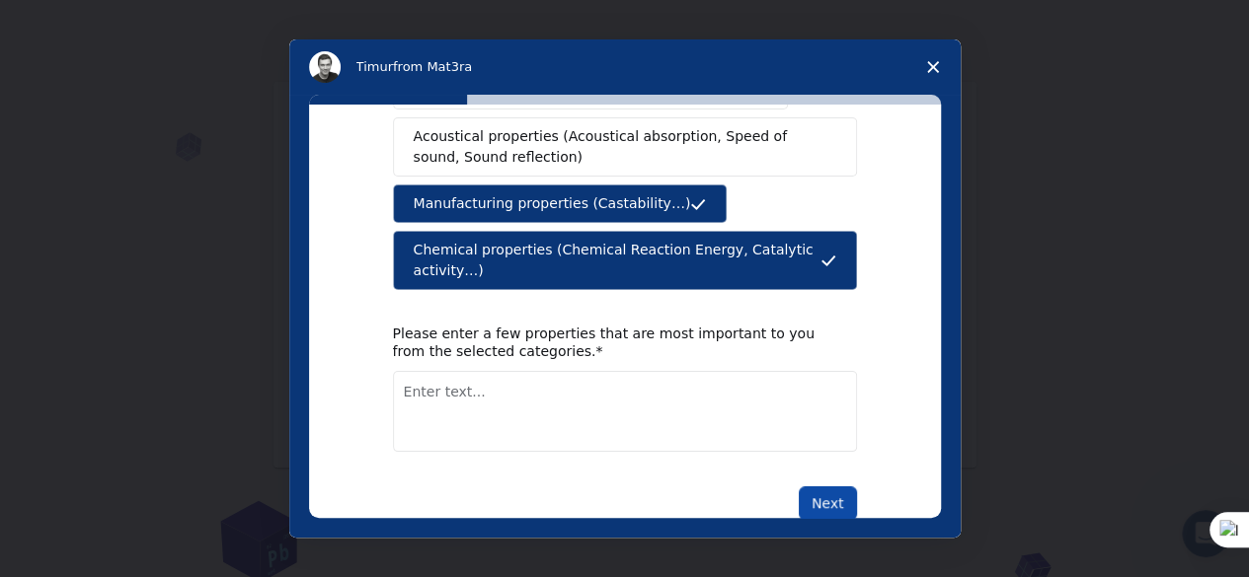
click at [844, 487] on button "Next" at bounding box center [827, 504] width 58 height 34
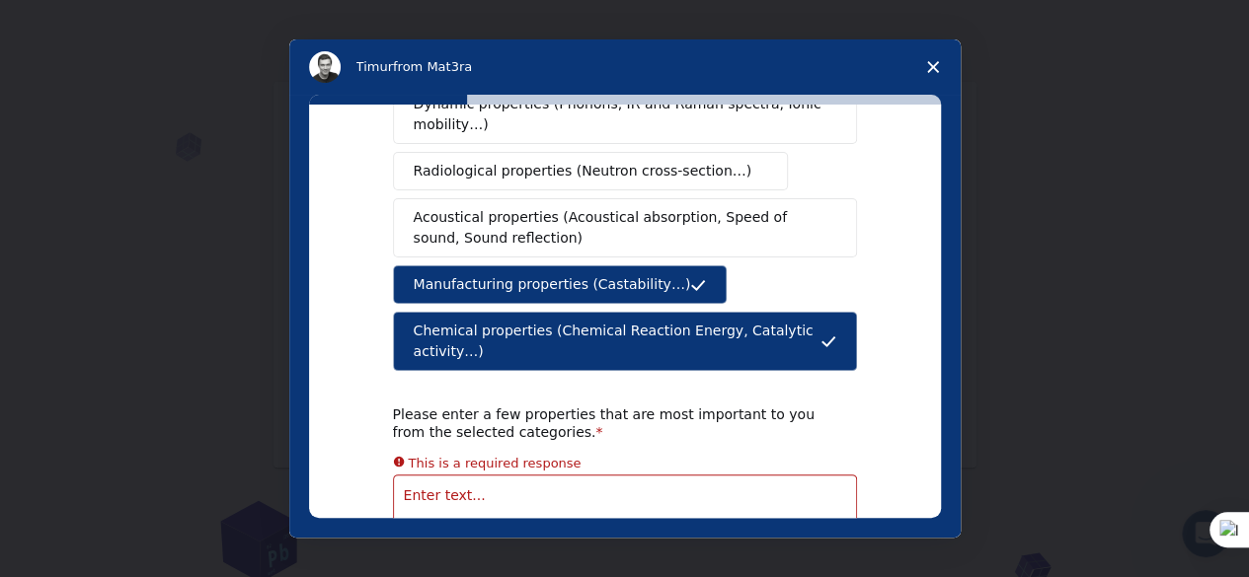
scroll to position [493, 0]
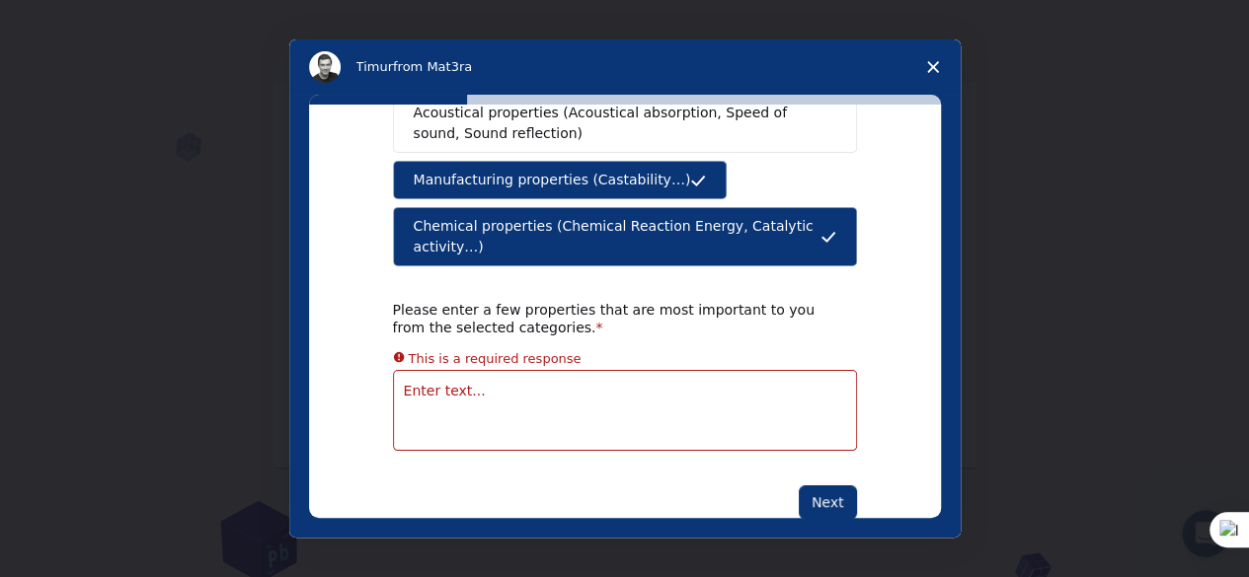
click at [511, 370] on textarea "Enter text..." at bounding box center [625, 410] width 464 height 81
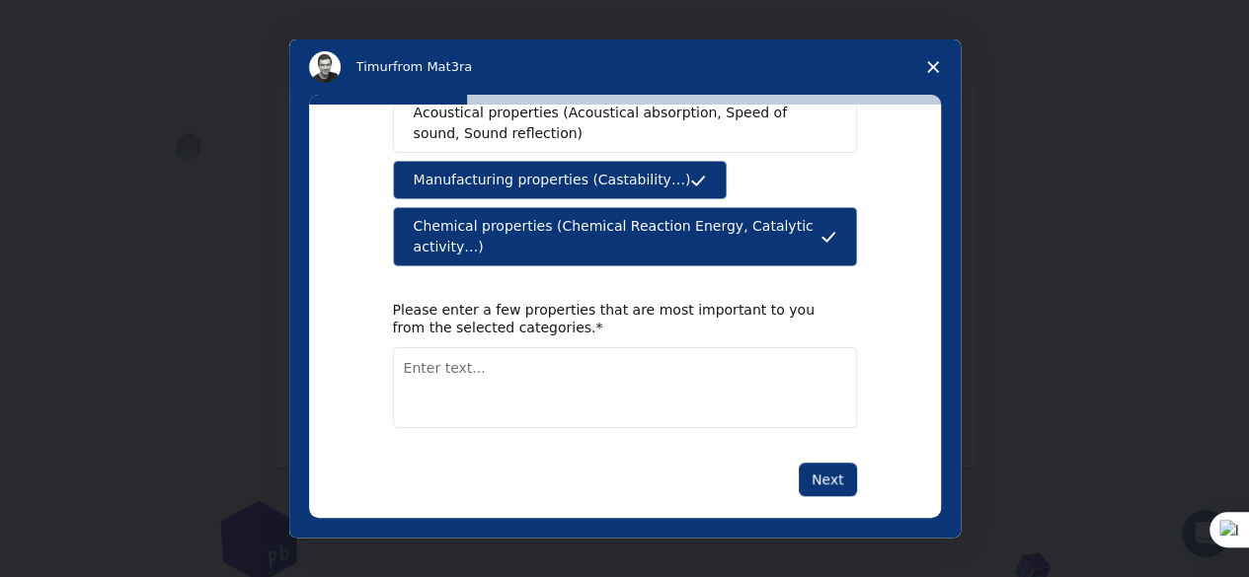
scroll to position [470, 0]
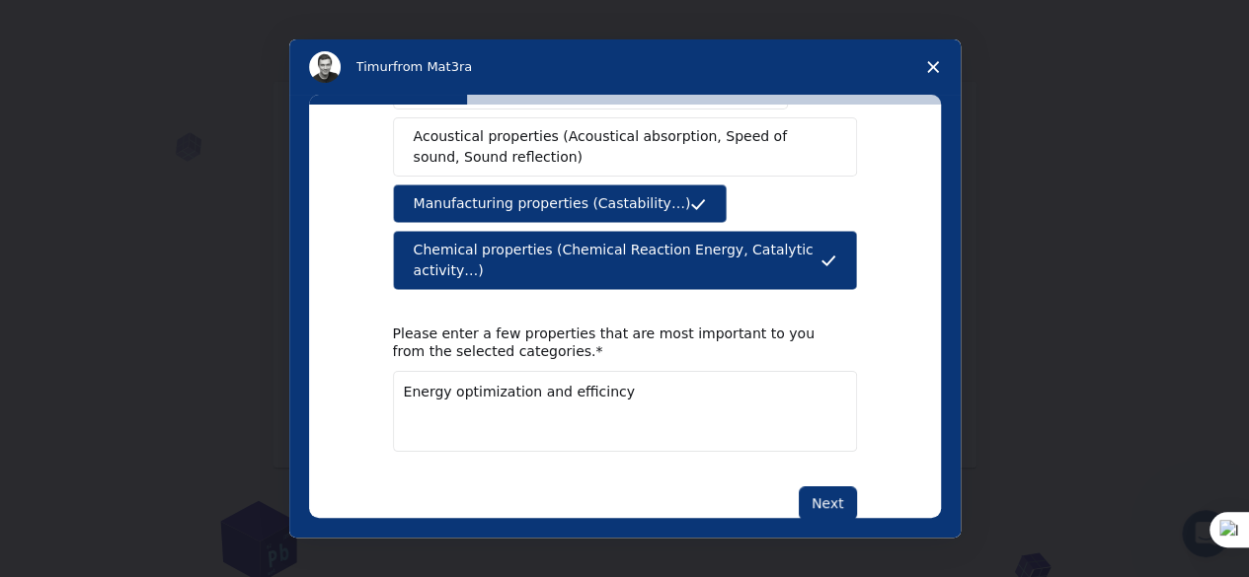
click at [0, 0] on span "efficiency" at bounding box center [0, 0] width 0 height 0
type textarea "Energy optimization and efficiency"
click at [815, 435] on div "What type(s) of properties are you interested in? Mechanical properties (Surfac…" at bounding box center [625, 101] width 464 height 838
click at [837, 487] on button "Next" at bounding box center [827, 504] width 58 height 34
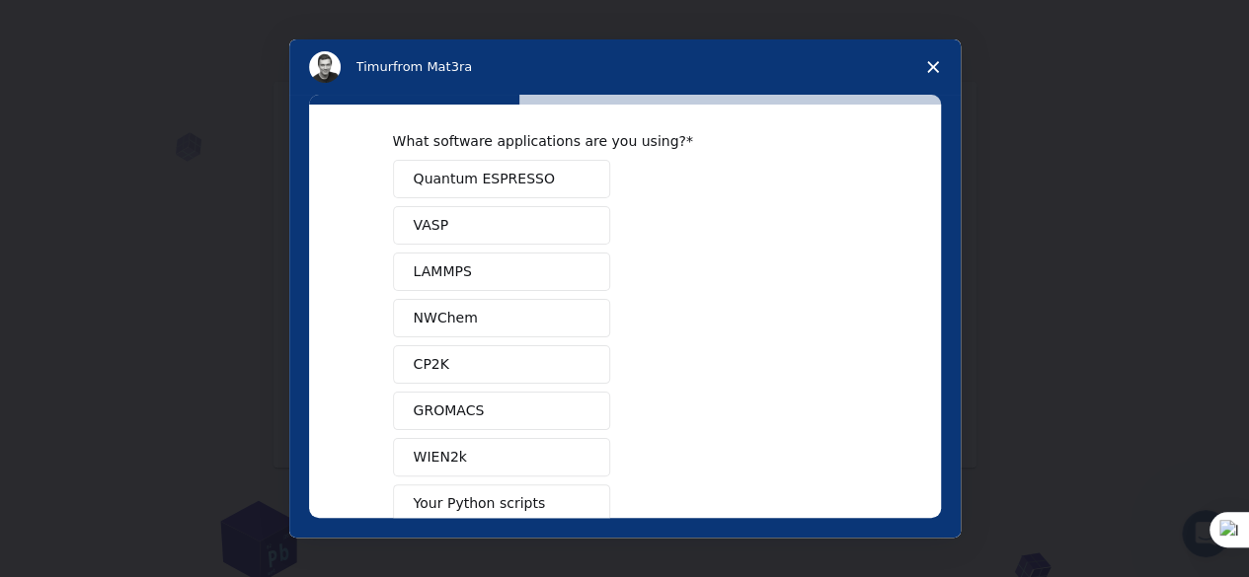
scroll to position [0, 0]
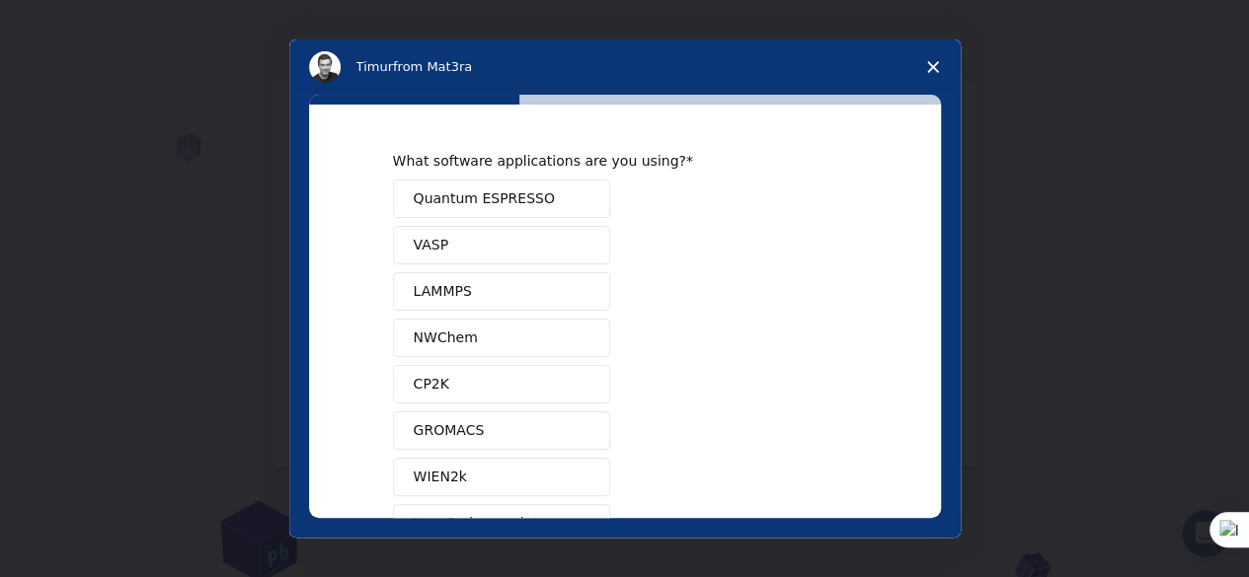
click at [545, 198] on button "Quantum ESPRESSO" at bounding box center [501, 199] width 217 height 38
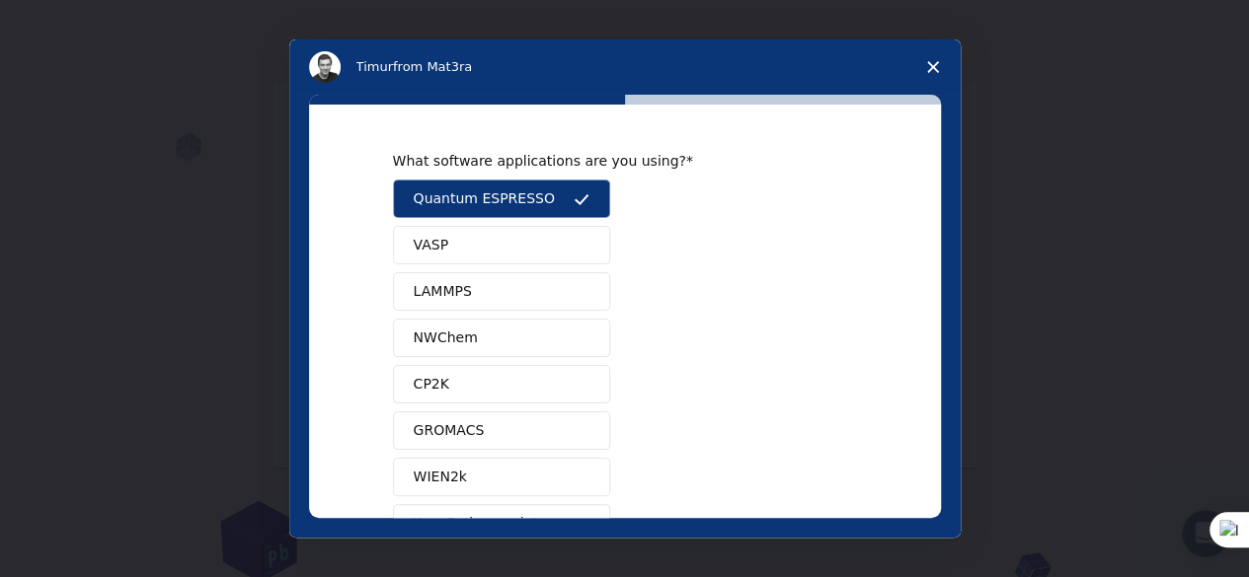
click at [521, 230] on button "VASP" at bounding box center [501, 245] width 217 height 38
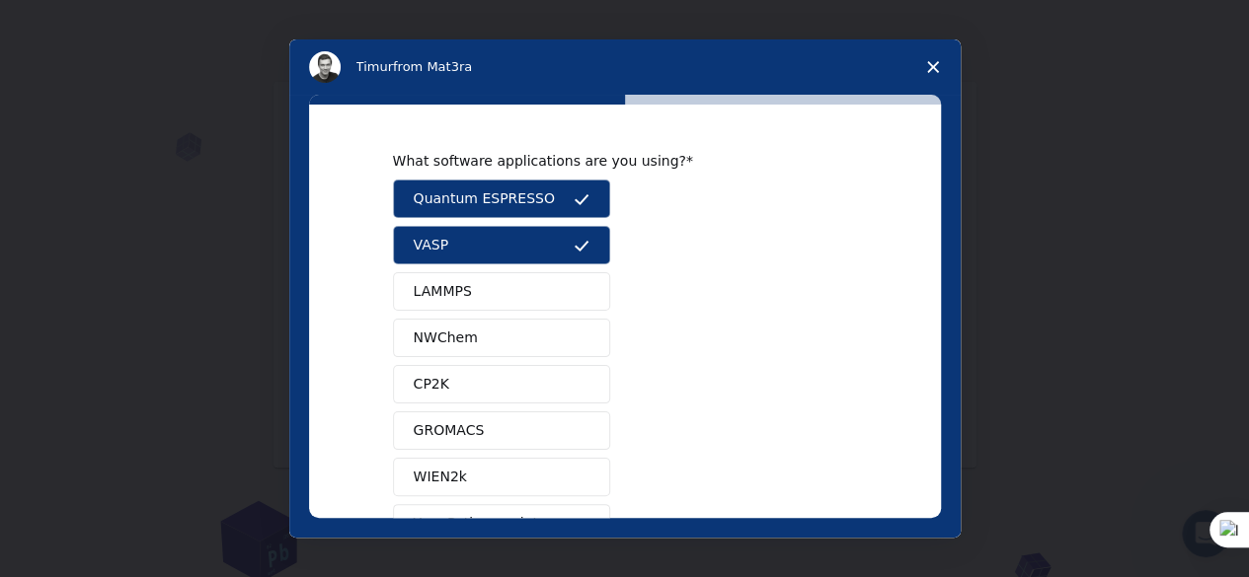
click at [518, 267] on div "Quantum ESPRESSO VASP LAMMPS NWChem CP2K GROMACS WIEN2k Your Python scripts Mac…" at bounding box center [625, 408] width 464 height 456
click at [514, 333] on button "NWChem" at bounding box center [501, 338] width 217 height 38
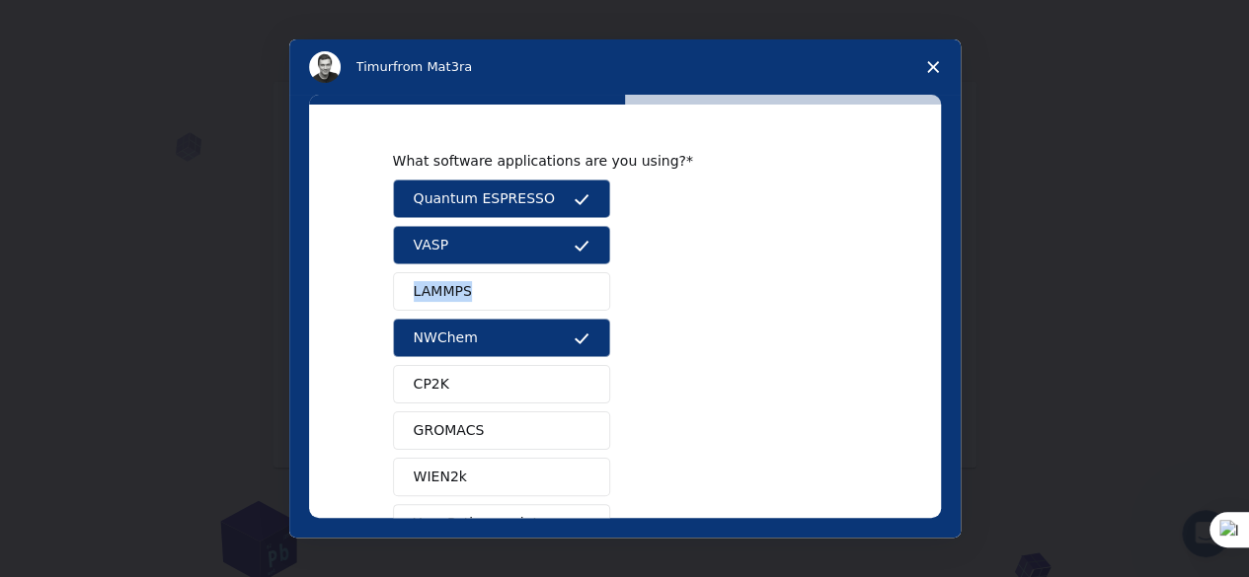
click at [525, 284] on button "LAMMPS" at bounding box center [501, 291] width 217 height 38
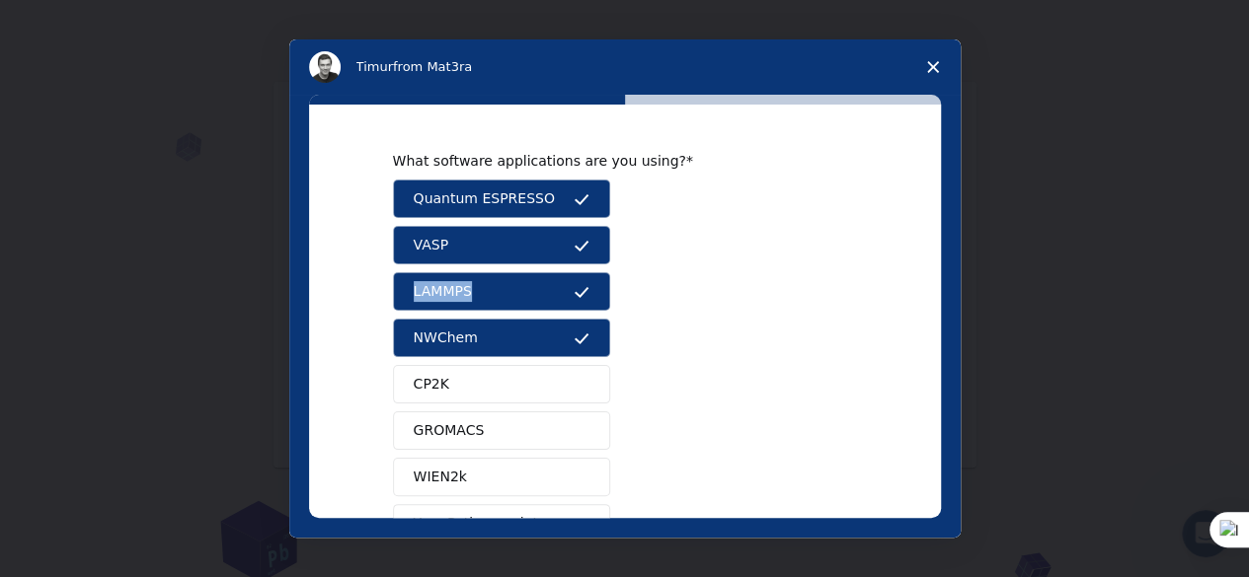
click at [542, 289] on button "LAMMPS" at bounding box center [501, 291] width 217 height 38
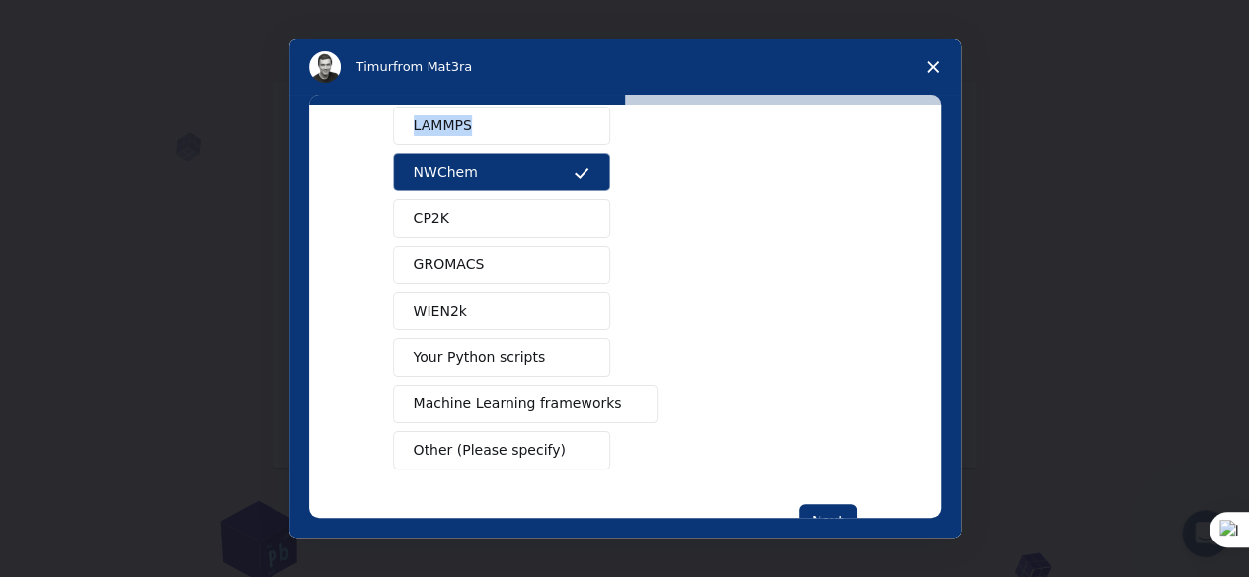
scroll to position [197, 0]
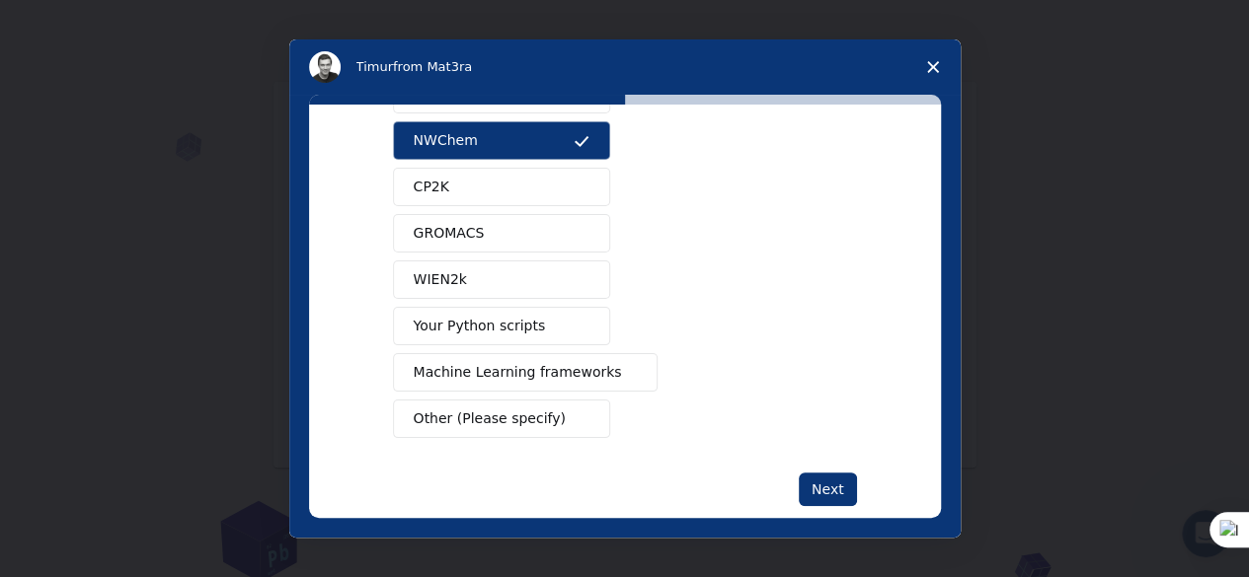
click at [519, 280] on button "WIEN2k" at bounding box center [501, 280] width 217 height 38
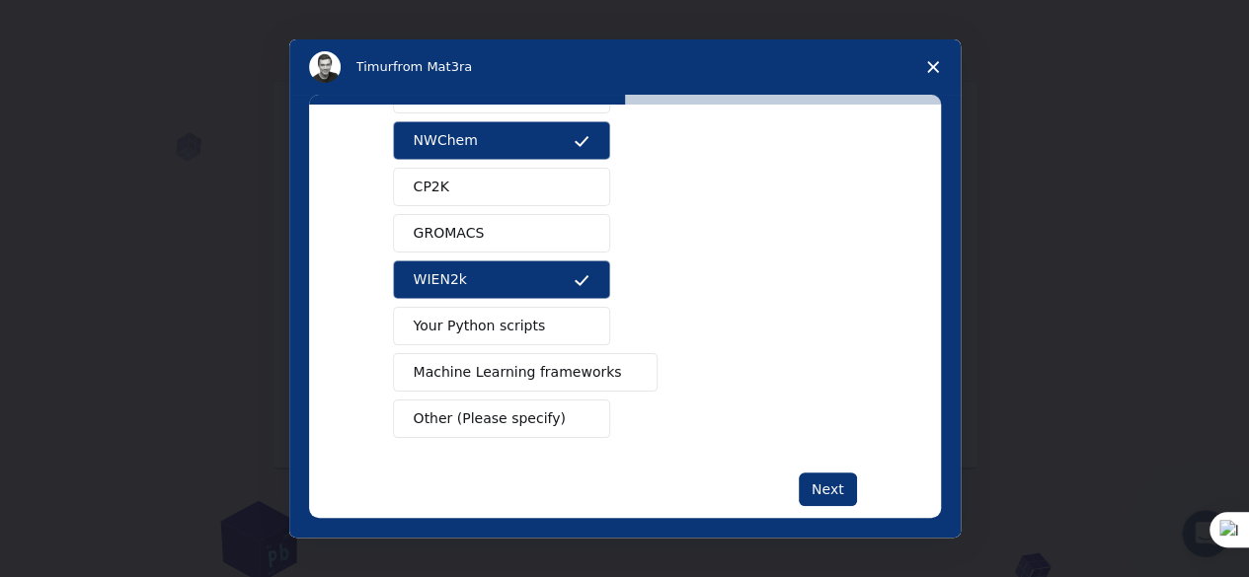
click at [556, 372] on span "Machine Learning frameworks" at bounding box center [518, 372] width 208 height 21
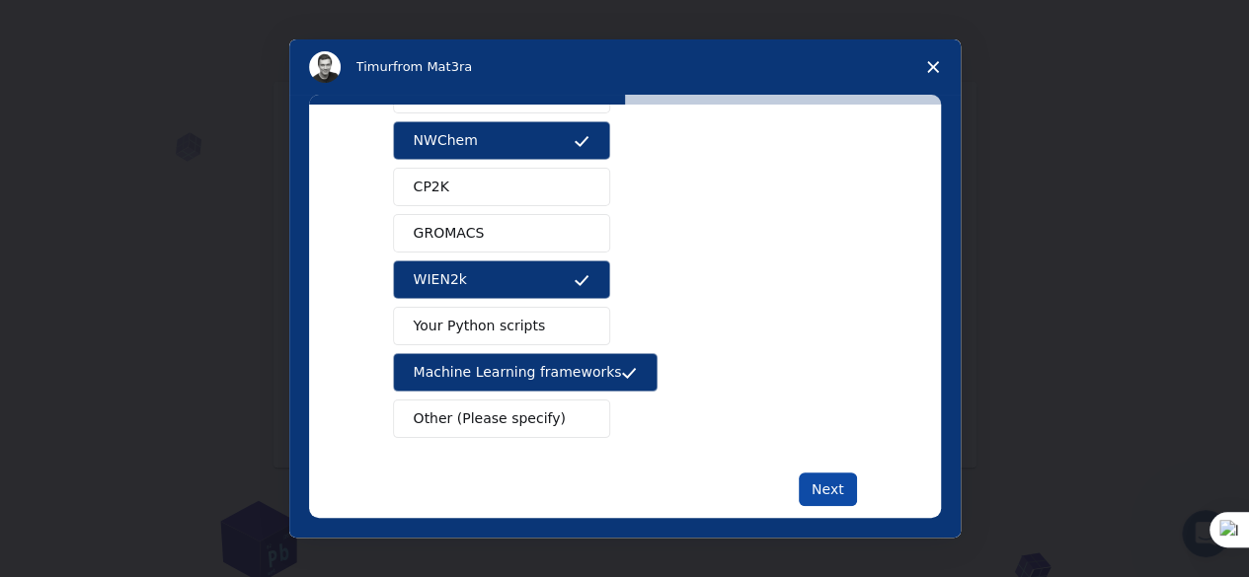
click at [824, 479] on button "Next" at bounding box center [827, 490] width 58 height 34
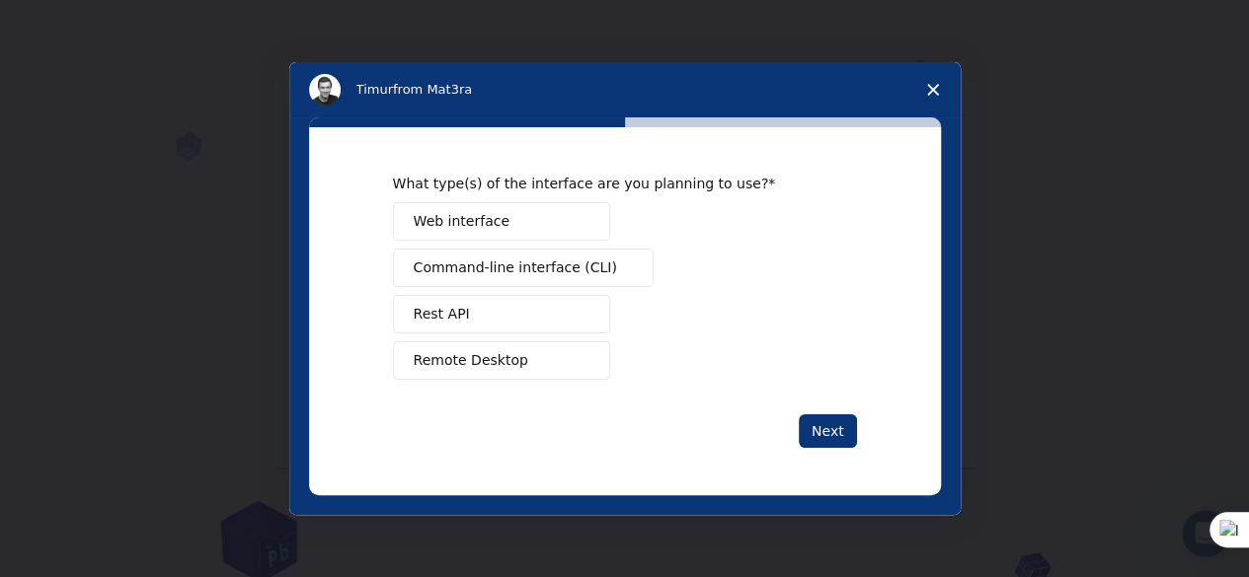
drag, startPoint x: 493, startPoint y: 364, endPoint x: 510, endPoint y: 346, distance: 24.4
click at [496, 361] on span "Remote Desktop" at bounding box center [471, 360] width 114 height 21
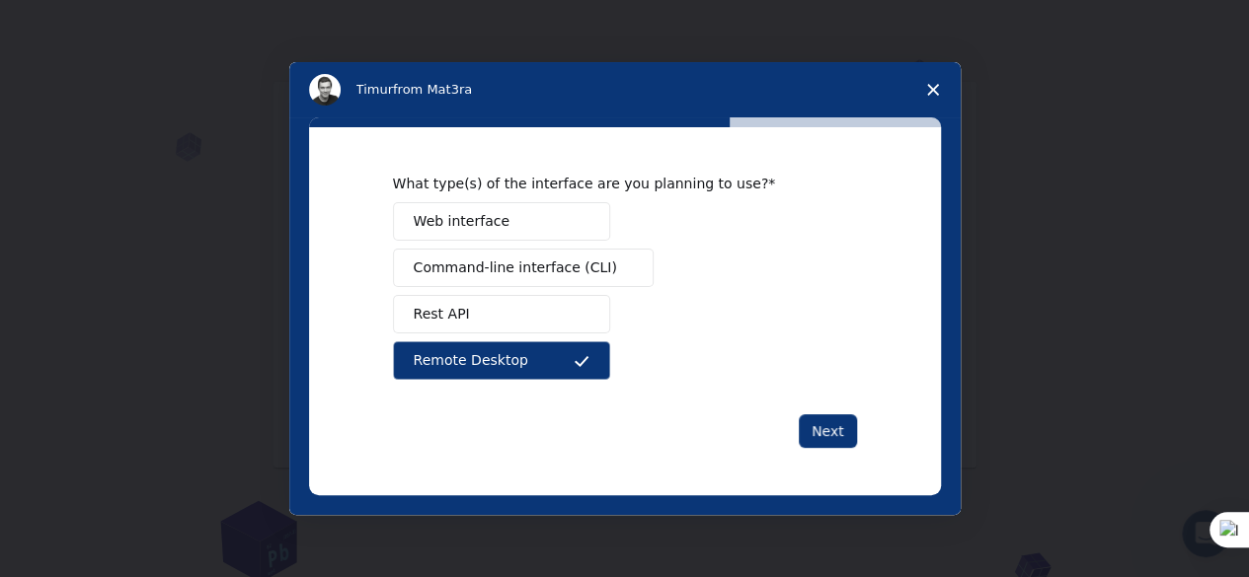
drag, startPoint x: 523, startPoint y: 317, endPoint x: 527, endPoint y: 301, distance: 16.3
click at [524, 310] on button "Rest API" at bounding box center [501, 314] width 217 height 38
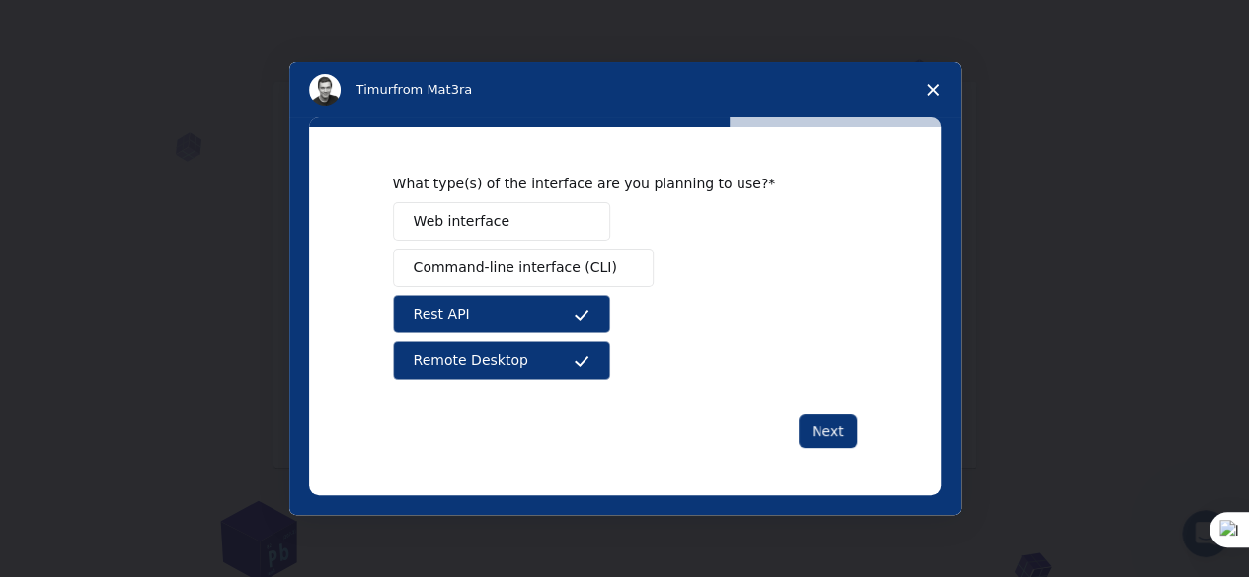
click at [537, 249] on div "Web interface Command-line interface (CLI) Rest API Remote Desktop" at bounding box center [625, 291] width 464 height 178
click at [536, 264] on span "Command-line interface (CLI)" at bounding box center [515, 268] width 203 height 21
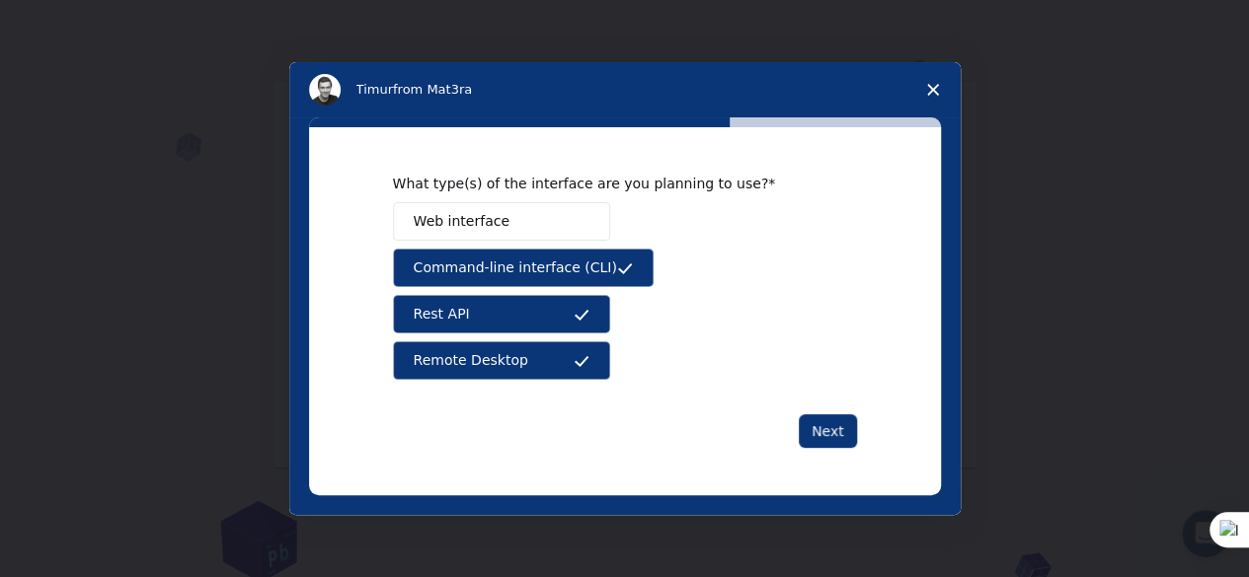
click at [547, 228] on button "Web interface" at bounding box center [501, 221] width 217 height 38
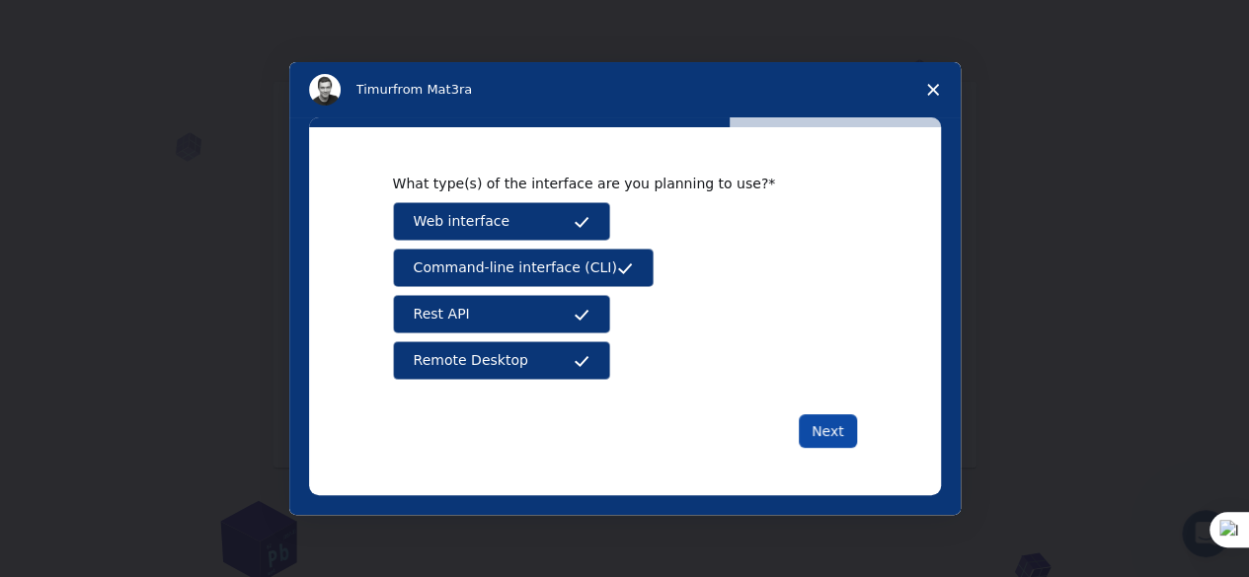
click at [839, 427] on button "Next" at bounding box center [827, 432] width 58 height 34
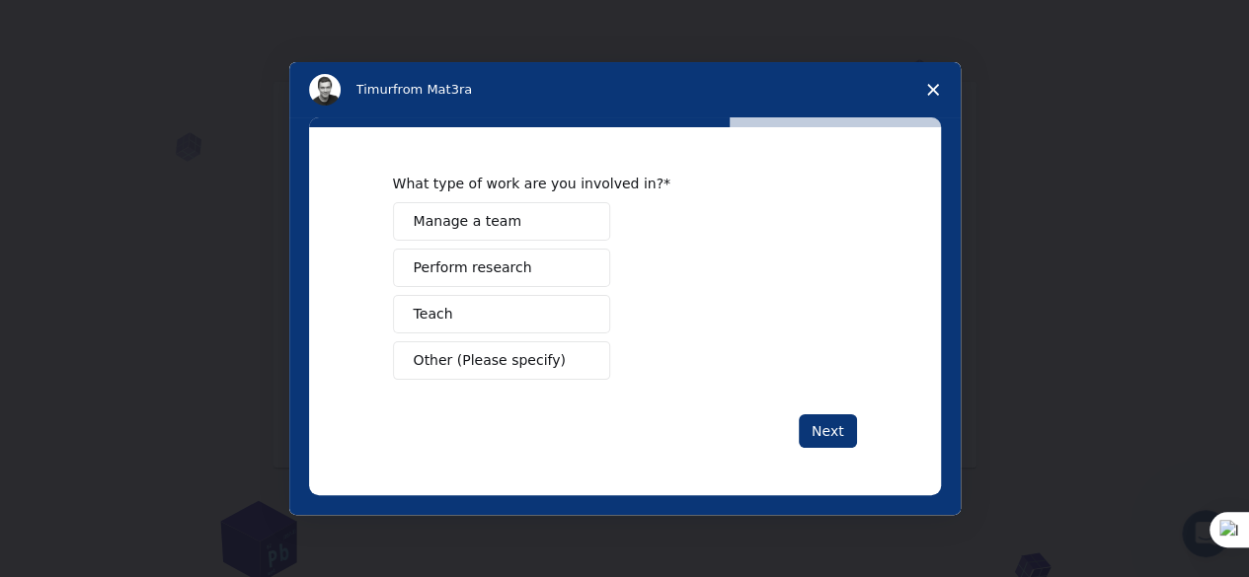
click at [552, 227] on button "Manage a team" at bounding box center [501, 221] width 217 height 38
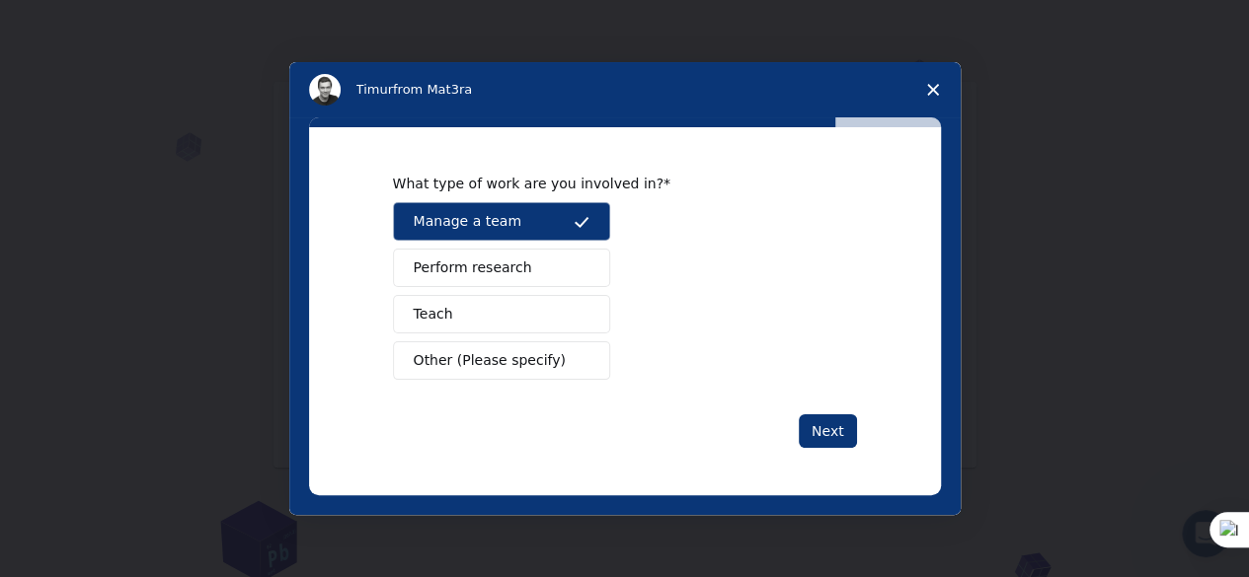
click at [541, 268] on button "Perform research" at bounding box center [501, 268] width 217 height 38
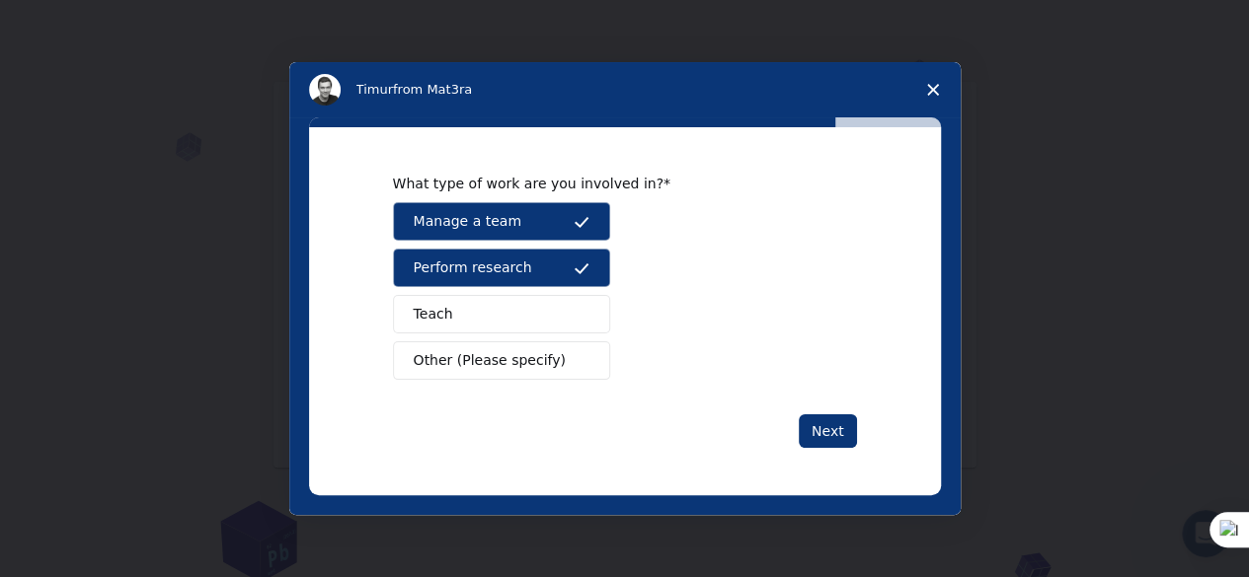
click at [531, 312] on button "Teach" at bounding box center [501, 314] width 217 height 38
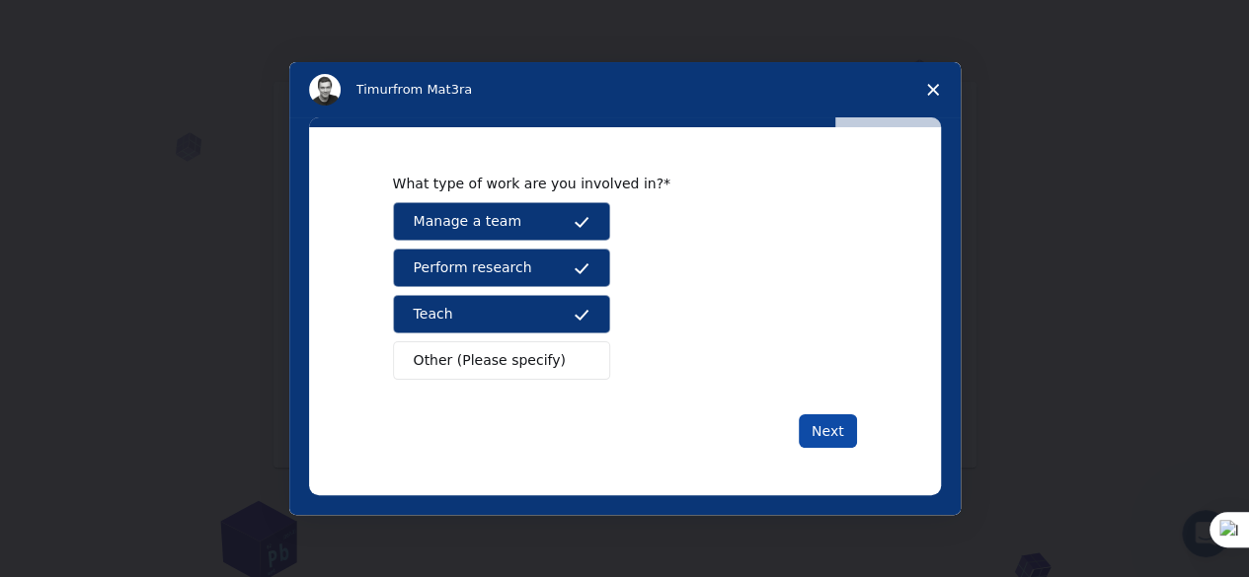
click at [844, 431] on button "Next" at bounding box center [827, 432] width 58 height 34
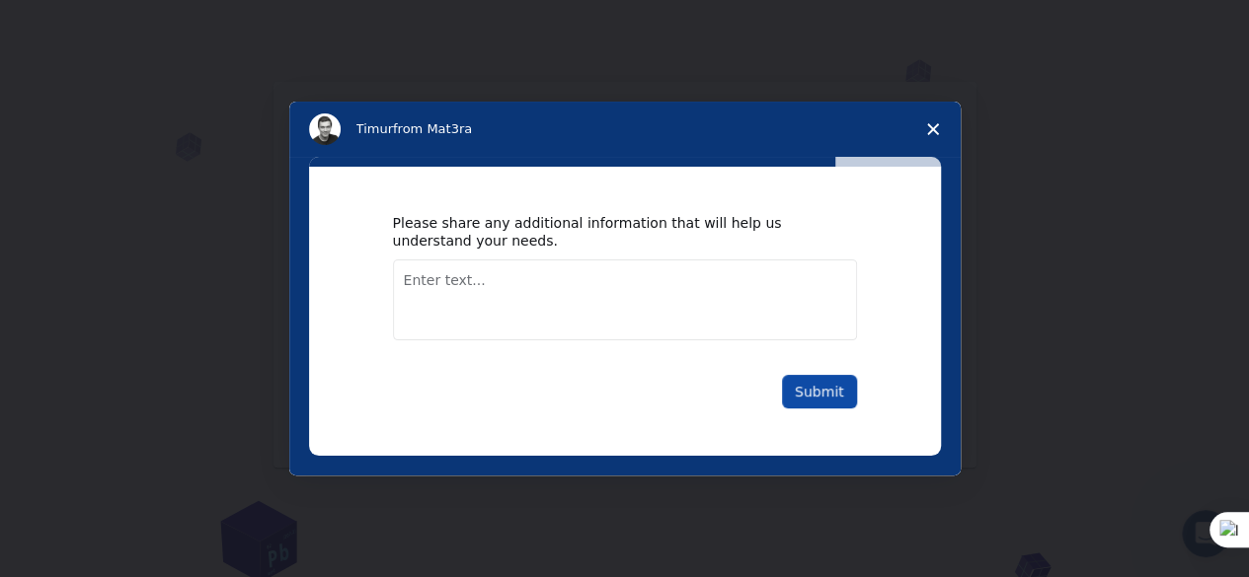
click at [826, 385] on button "Submit" at bounding box center [819, 392] width 75 height 34
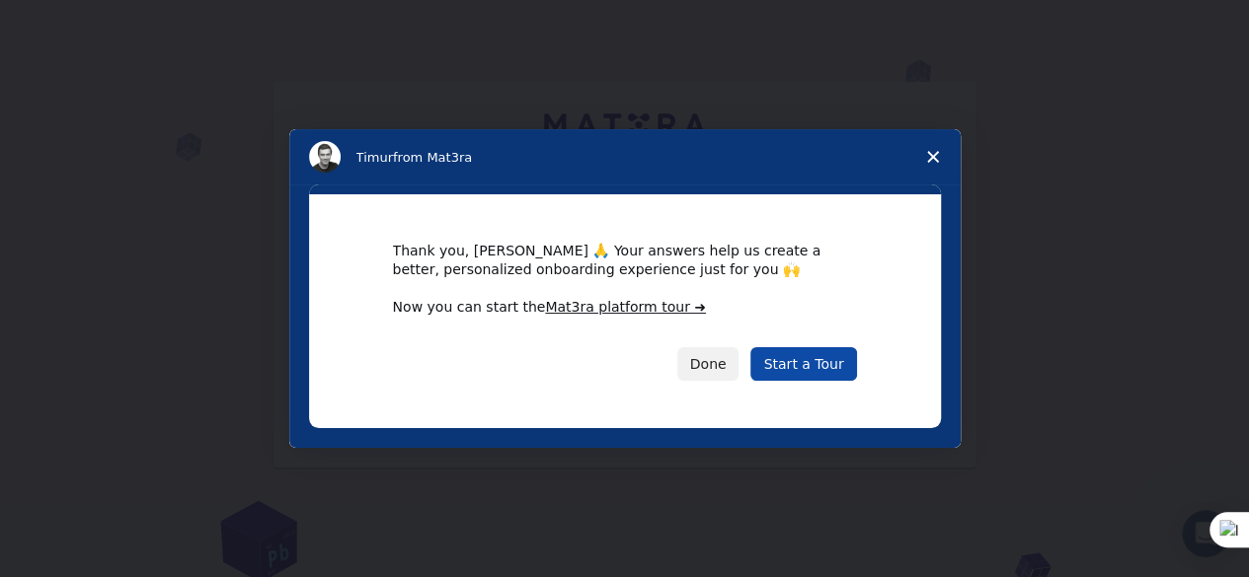
click at [788, 365] on link "Start a Tour" at bounding box center [803, 364] width 106 height 34
